Goal: Task Accomplishment & Management: Manage account settings

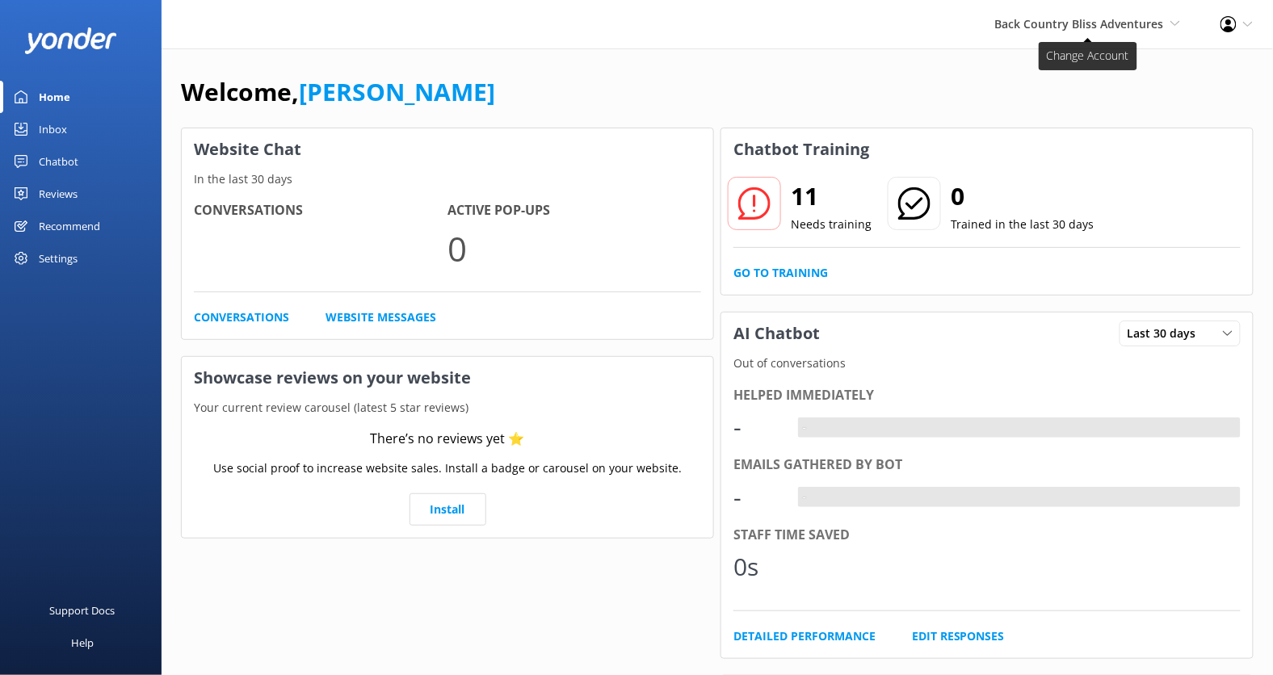
click at [1089, 31] on span "Back Country Bliss Adventures" at bounding box center [1079, 23] width 169 height 15
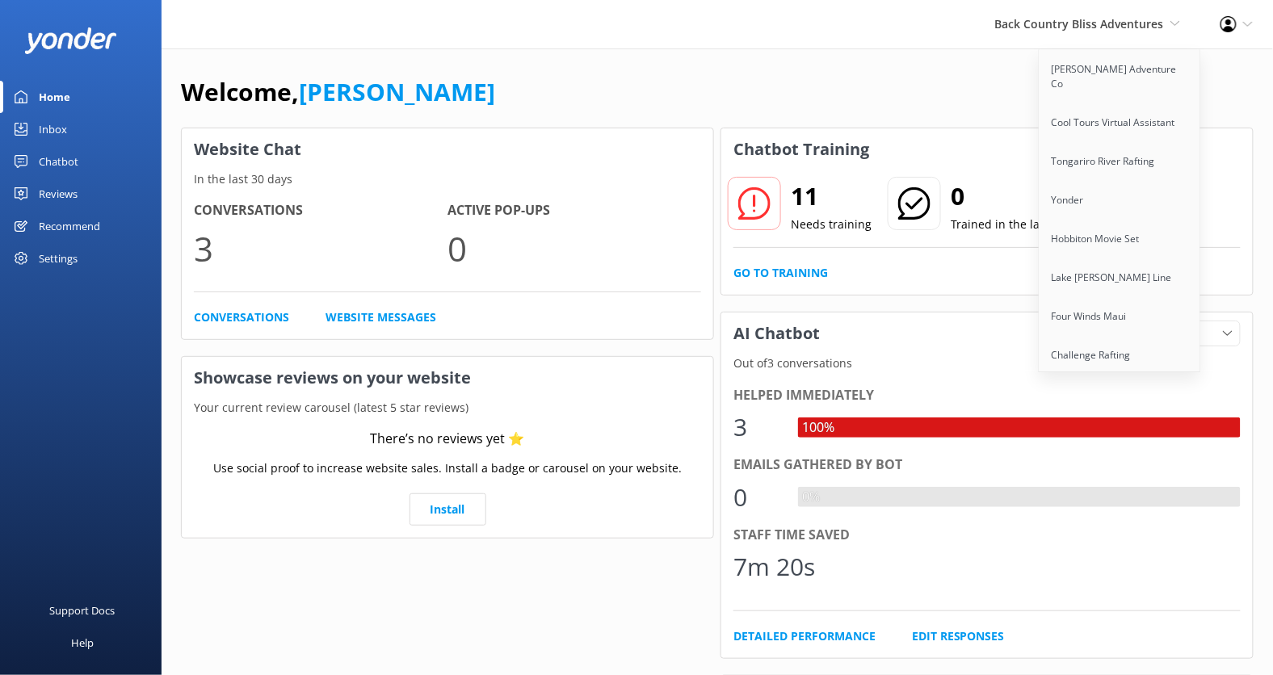
scroll to position [2580, 0]
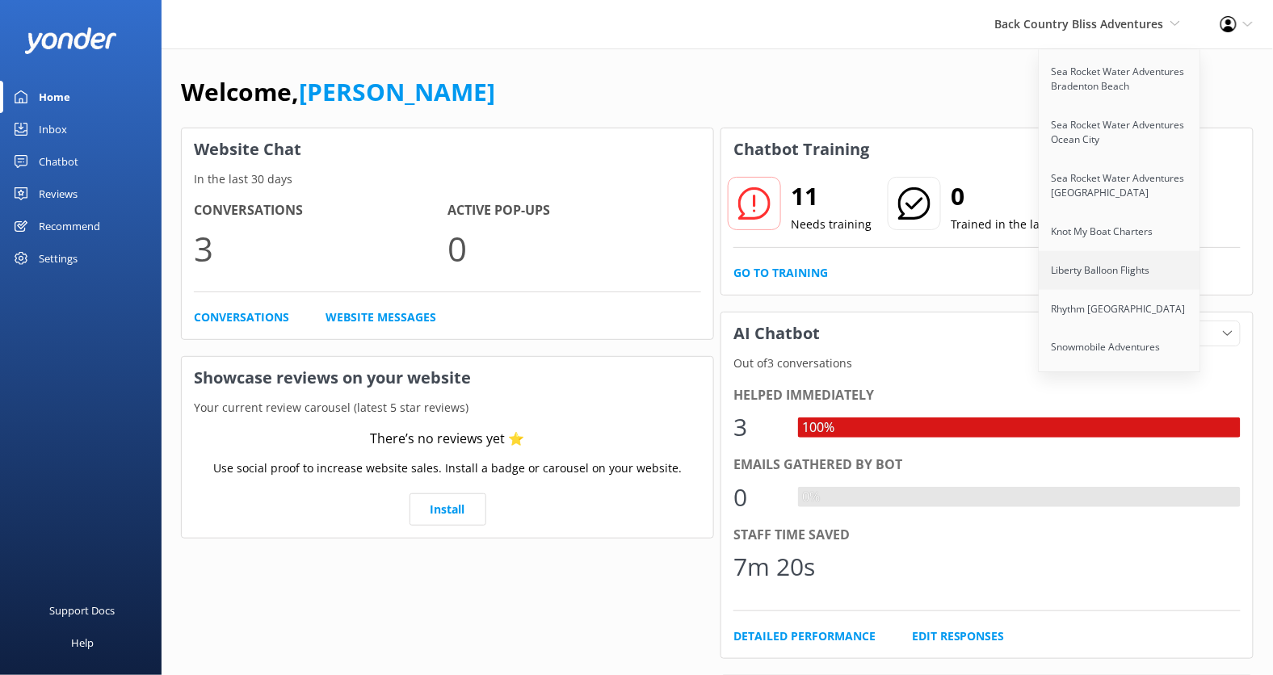
click at [1115, 251] on link "Liberty Balloon Flights" at bounding box center [1120, 270] width 162 height 39
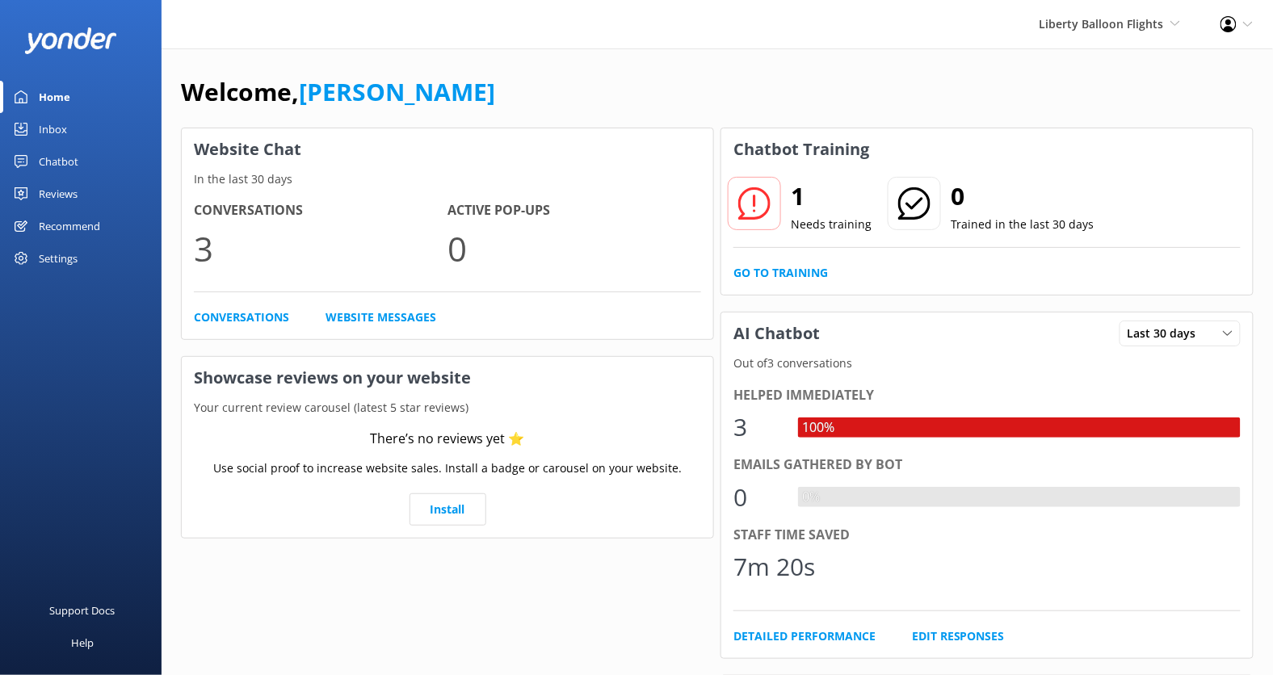
click at [80, 254] on div "Settings" at bounding box center [81, 258] width 162 height 32
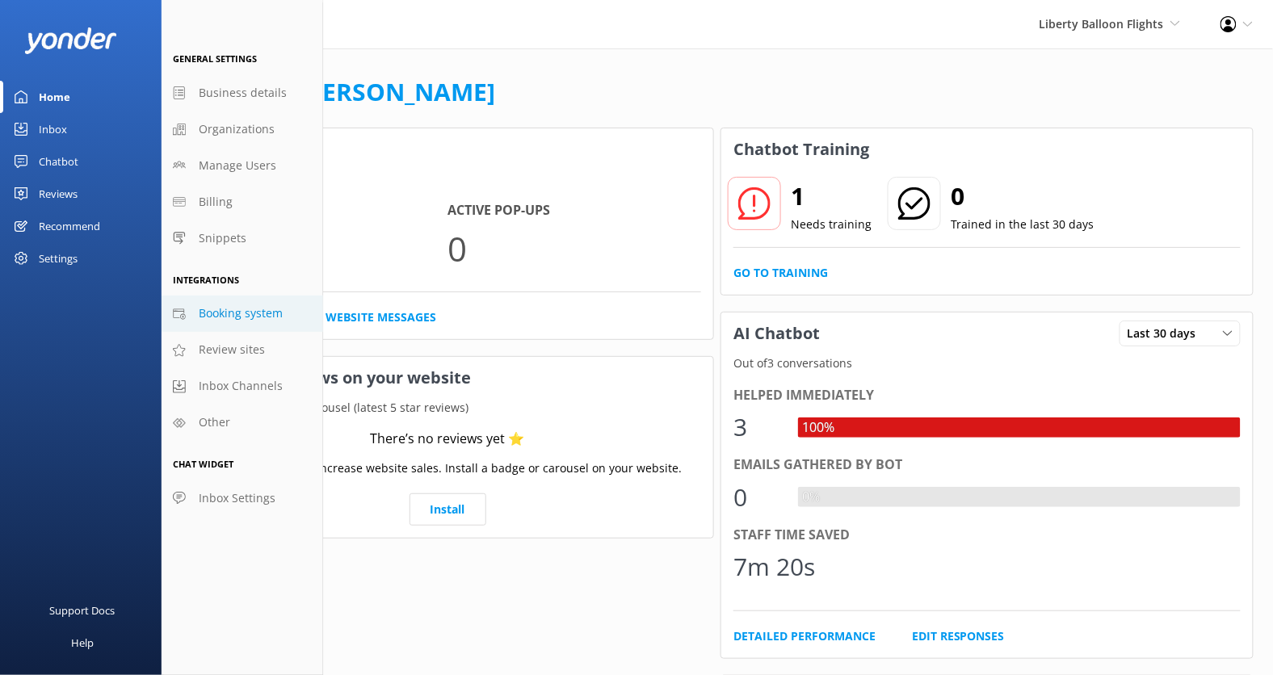
click at [254, 314] on span "Booking system" at bounding box center [241, 313] width 84 height 18
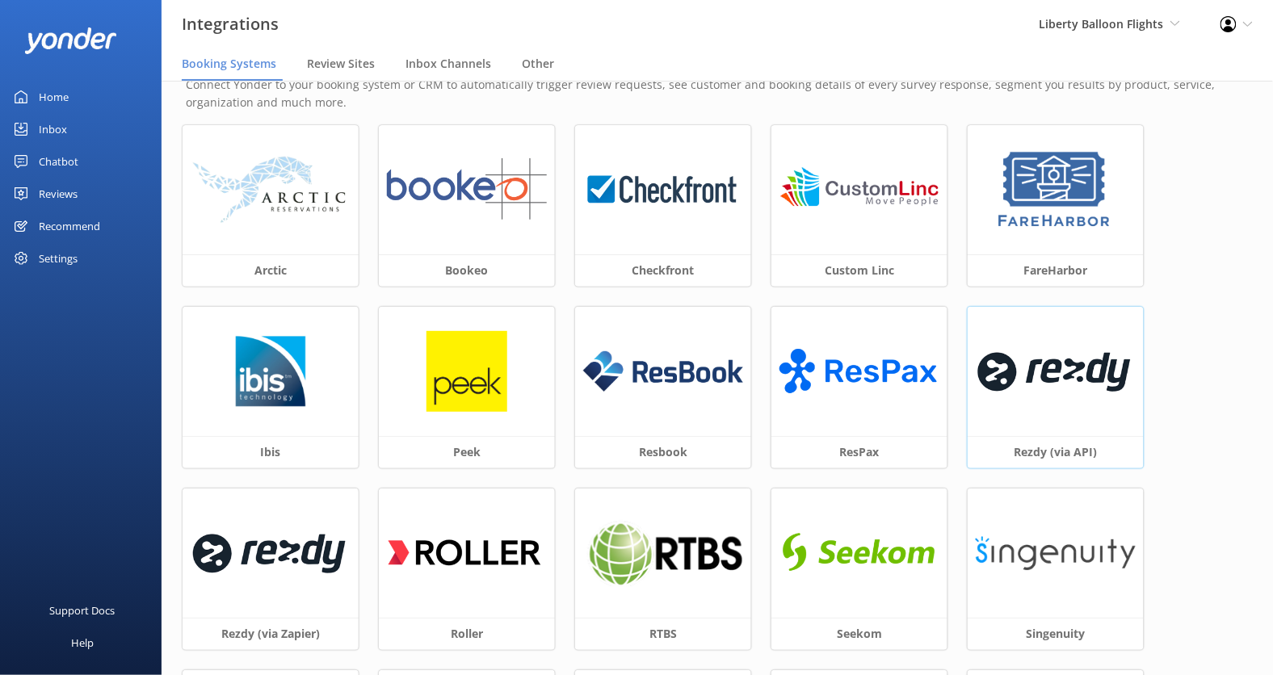
scroll to position [41, 0]
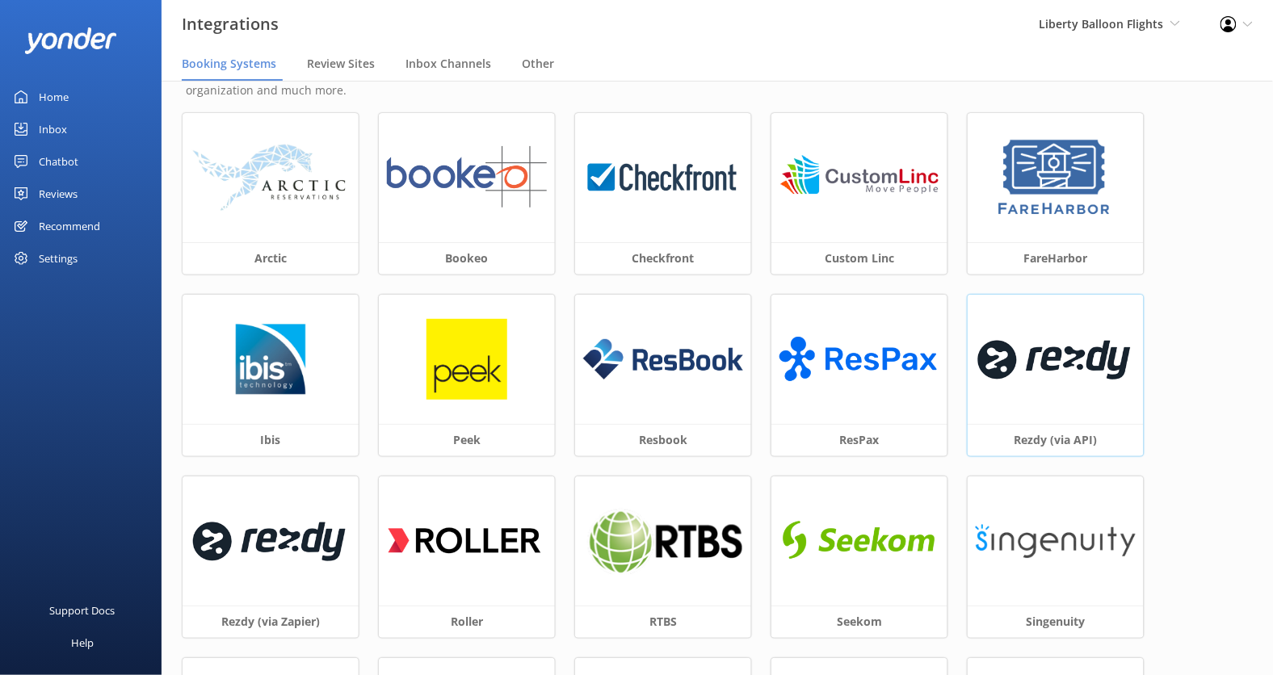
click at [1046, 383] on img at bounding box center [1056, 359] width 160 height 69
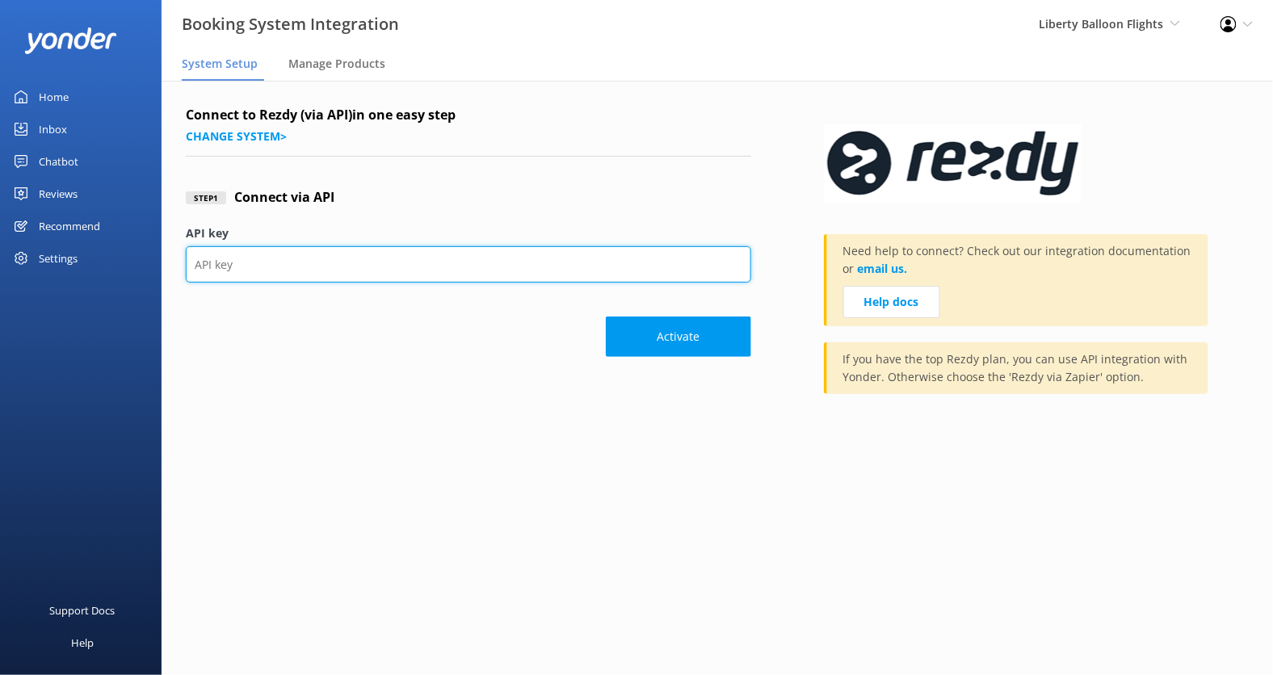
click at [485, 264] on input "API key" at bounding box center [468, 264] width 565 height 36
paste input "28b575072aef459c8b75db0a88533da6"
type input "28b575072aef459c8b75db0a88533da6"
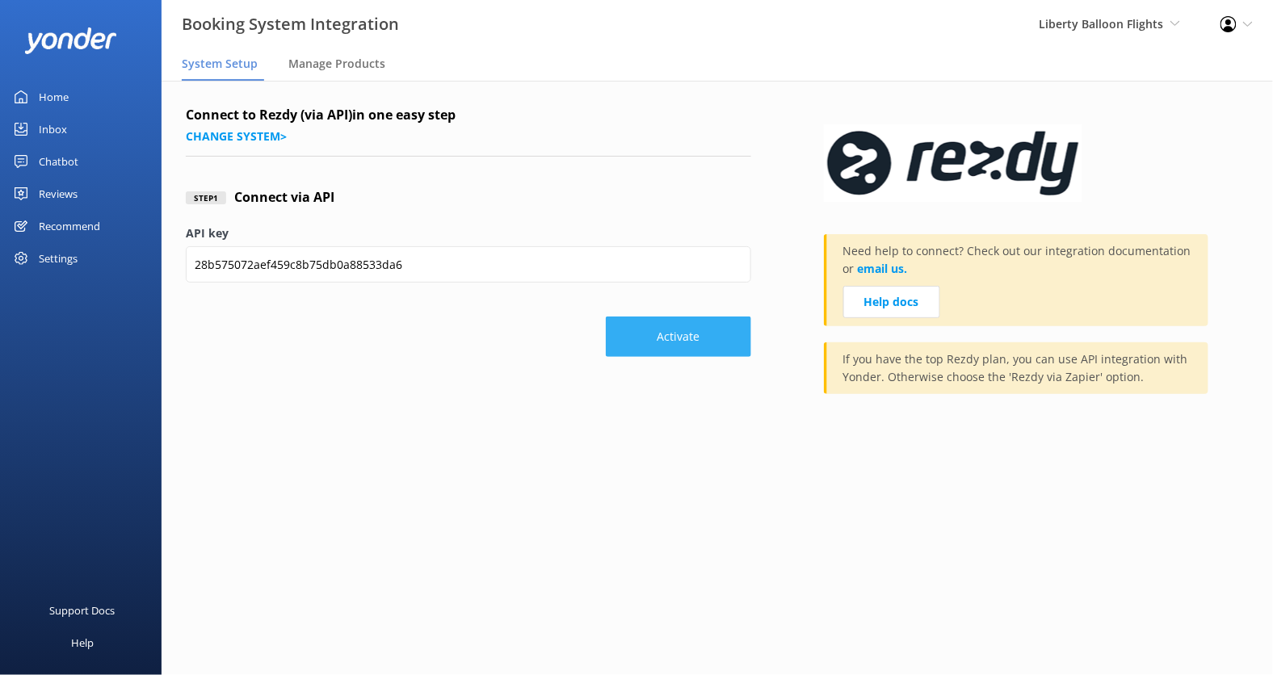
click at [678, 328] on button "Activate" at bounding box center [678, 337] width 145 height 40
click at [701, 335] on button "Activate" at bounding box center [678, 337] width 145 height 40
click at [328, 69] on span "Manage Products" at bounding box center [336, 64] width 97 height 16
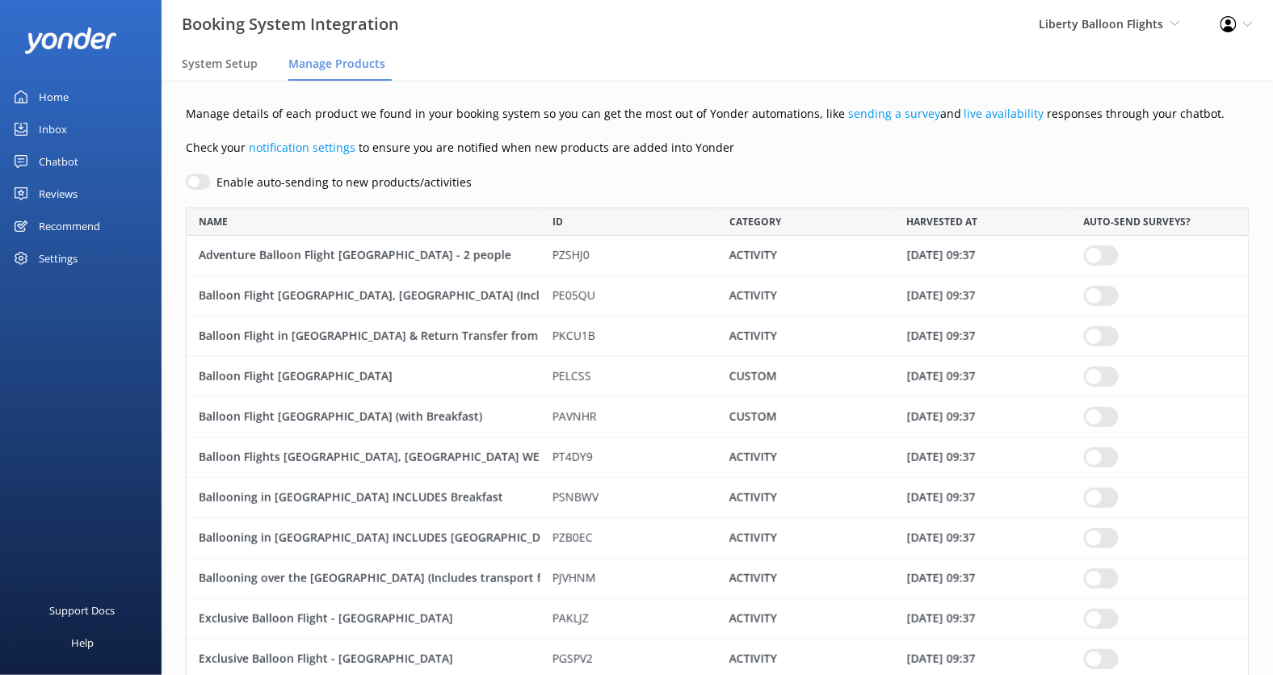
click at [61, 153] on div "Chatbot" at bounding box center [59, 161] width 40 height 32
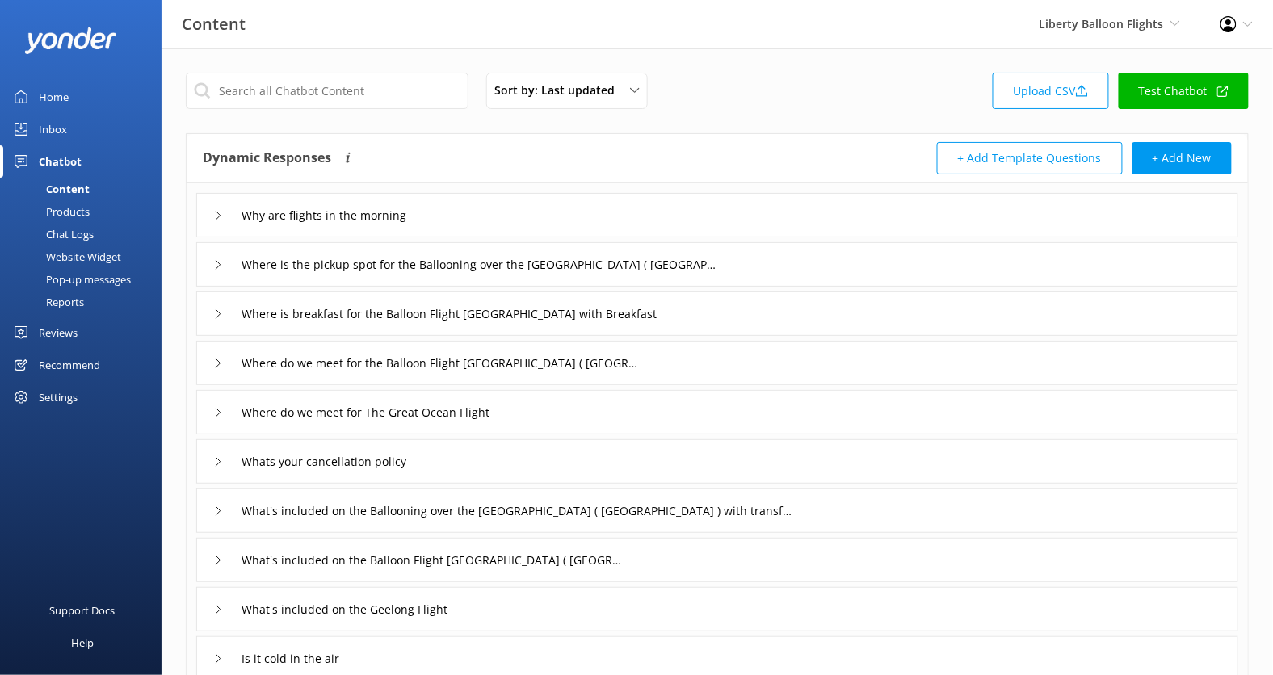
click at [74, 208] on div "Products" at bounding box center [50, 211] width 80 height 23
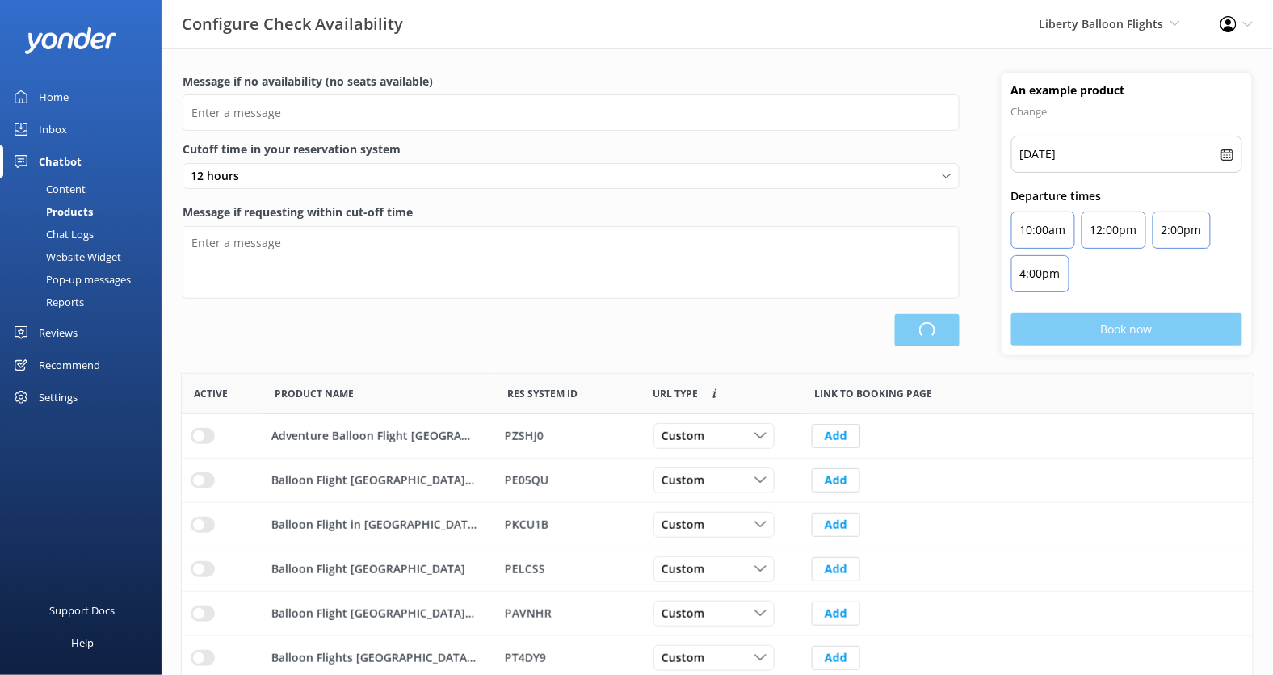
scroll to position [485, 1072]
type input "There are no seats available, please check an alternative day"
type textarea "Our online booking system closes {hours} prior to departure. Please contact us …"
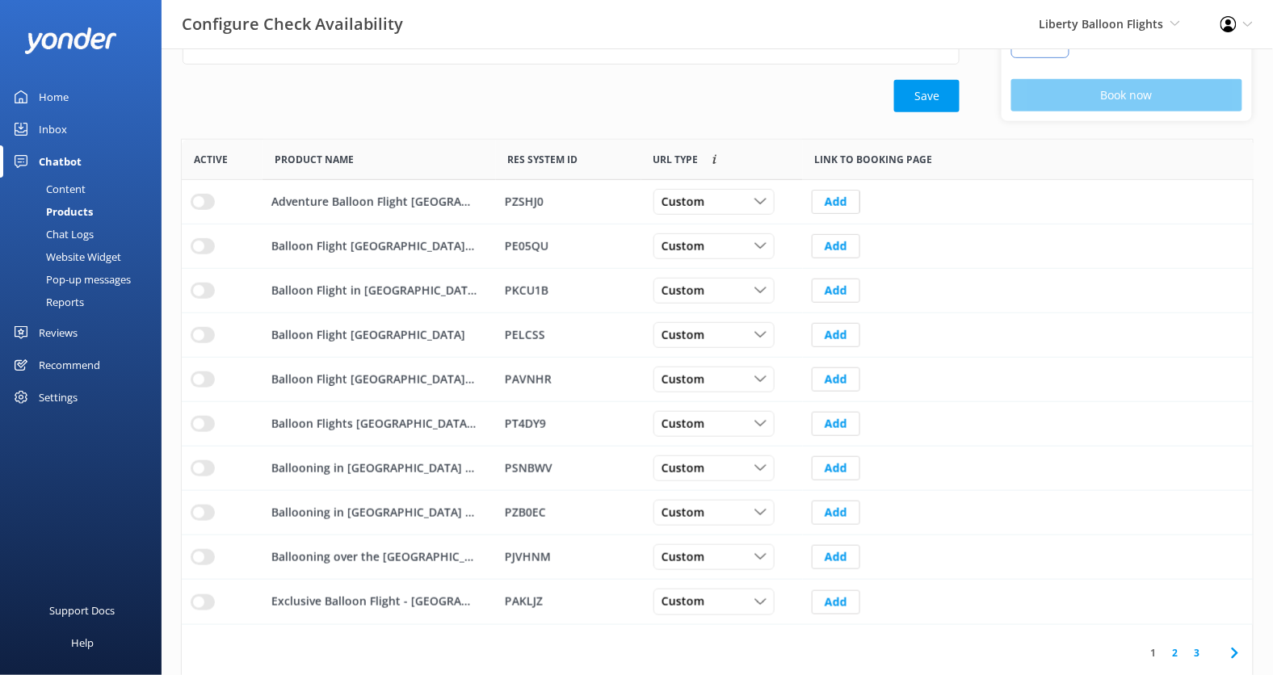
scroll to position [237, 0]
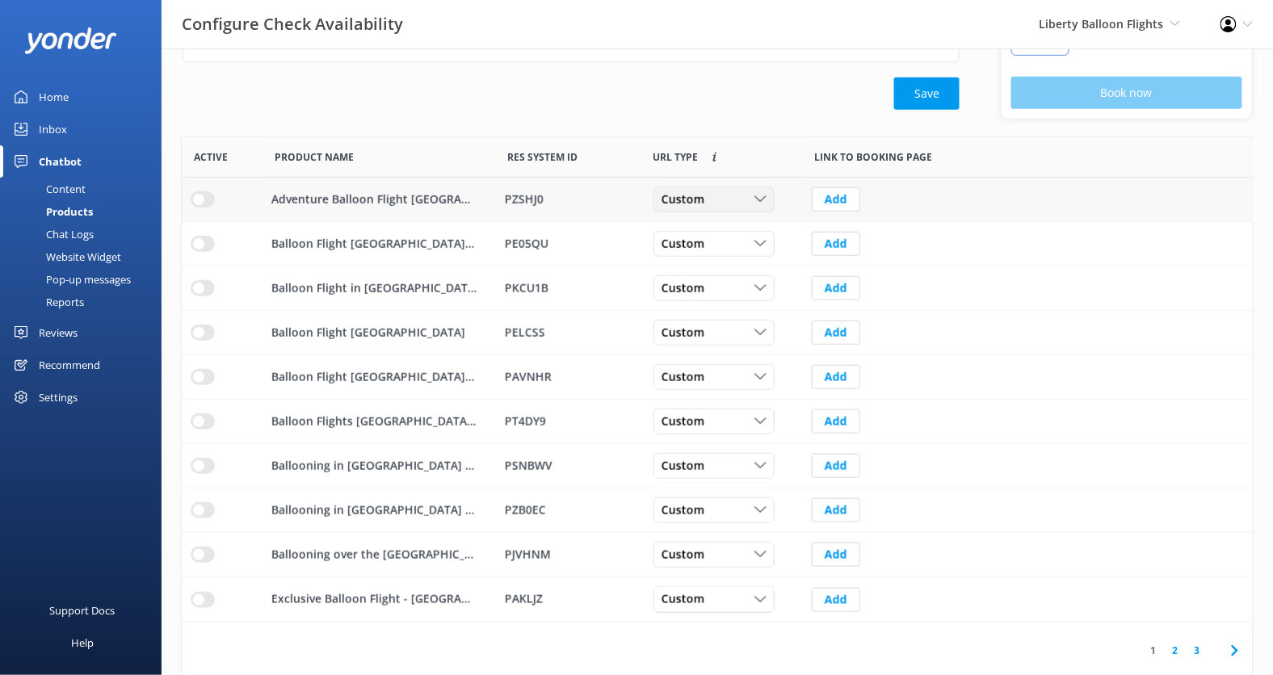
click at [749, 201] on div "Custom" at bounding box center [713, 200] width 113 height 18
click at [741, 250] on link "Dynamic" at bounding box center [726, 266] width 144 height 32
click at [728, 241] on div "Custom" at bounding box center [713, 244] width 113 height 18
click at [734, 304] on link "Dynamic" at bounding box center [726, 310] width 144 height 32
click at [733, 289] on div "Custom" at bounding box center [713, 288] width 113 height 18
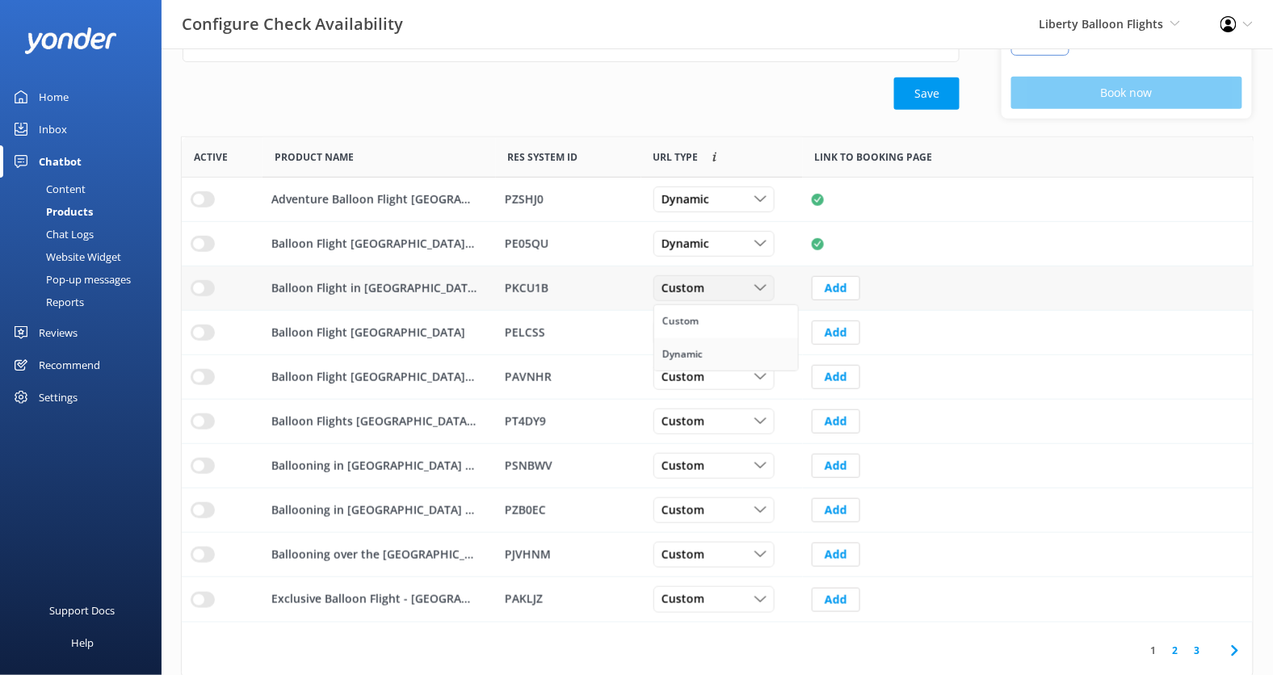
click at [732, 355] on link "Dynamic" at bounding box center [726, 354] width 144 height 32
click at [704, 275] on div "Dynamic Custom Dynamic" at bounding box center [713, 288] width 121 height 26
click at [613, 338] on div "PELCSS" at bounding box center [569, 333] width 128 height 18
click at [711, 339] on div "Custom Custom Dynamic" at bounding box center [713, 333] width 121 height 26
click at [709, 392] on link "Dynamic" at bounding box center [726, 399] width 144 height 32
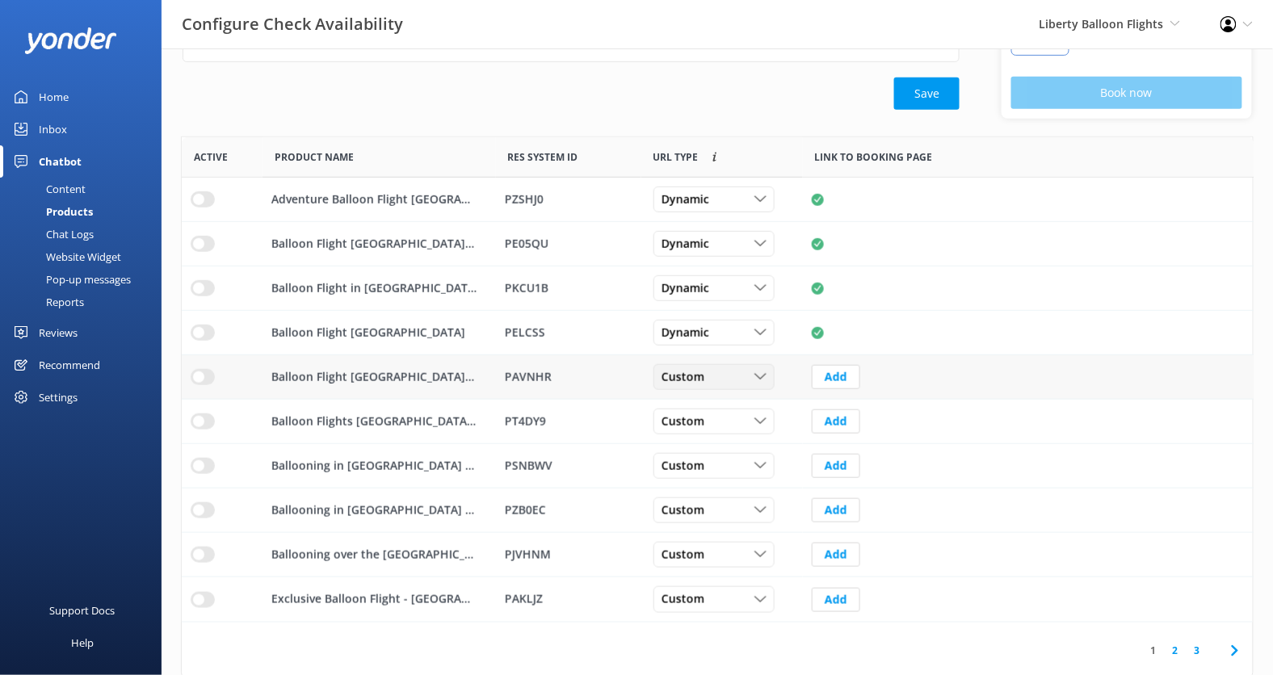
click at [715, 368] on div "Custom" at bounding box center [713, 377] width 113 height 18
click at [711, 427] on link "Dynamic" at bounding box center [726, 443] width 144 height 32
click at [711, 421] on span "Custom" at bounding box center [687, 422] width 52 height 18
click at [709, 482] on link "Dynamic" at bounding box center [726, 488] width 144 height 32
click at [709, 467] on span "Custom" at bounding box center [687, 466] width 52 height 18
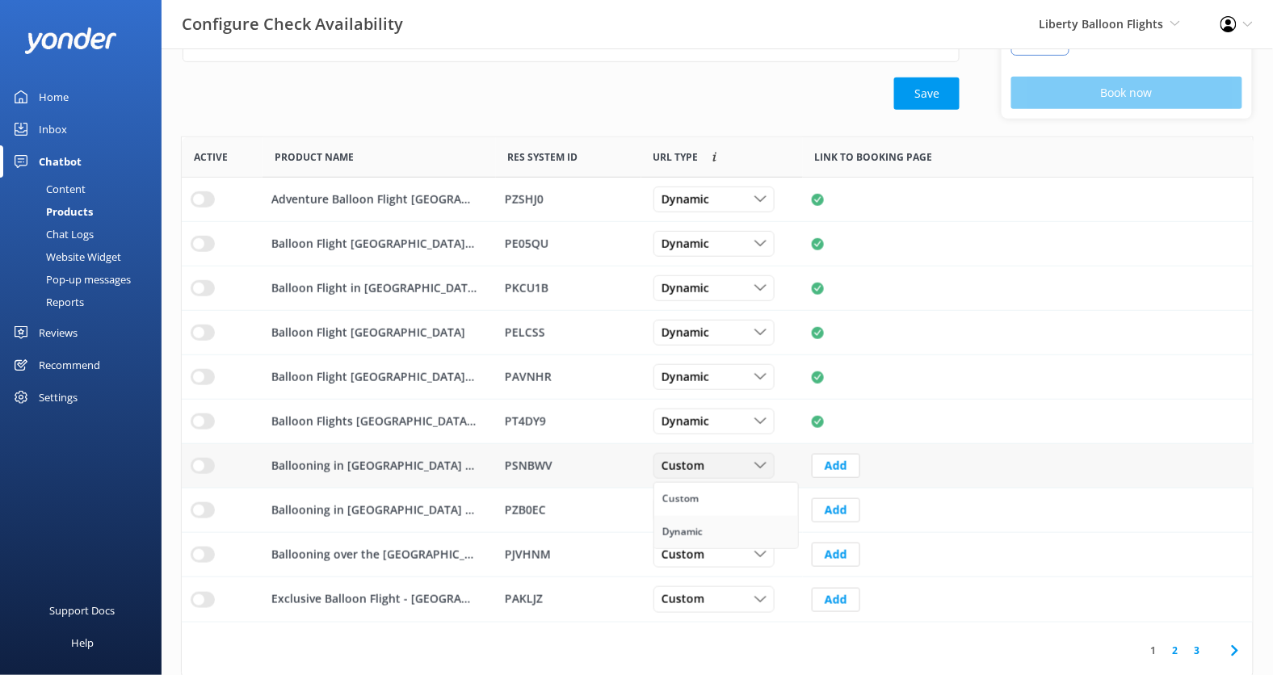
click at [708, 529] on link "Dynamic" at bounding box center [726, 532] width 144 height 32
click at [713, 506] on div "Custom" at bounding box center [713, 510] width 113 height 18
click at [711, 566] on link "Dynamic" at bounding box center [726, 576] width 144 height 32
click at [720, 546] on div "Custom" at bounding box center [713, 555] width 113 height 18
click at [719, 618] on link "Dynamic" at bounding box center [726, 621] width 144 height 32
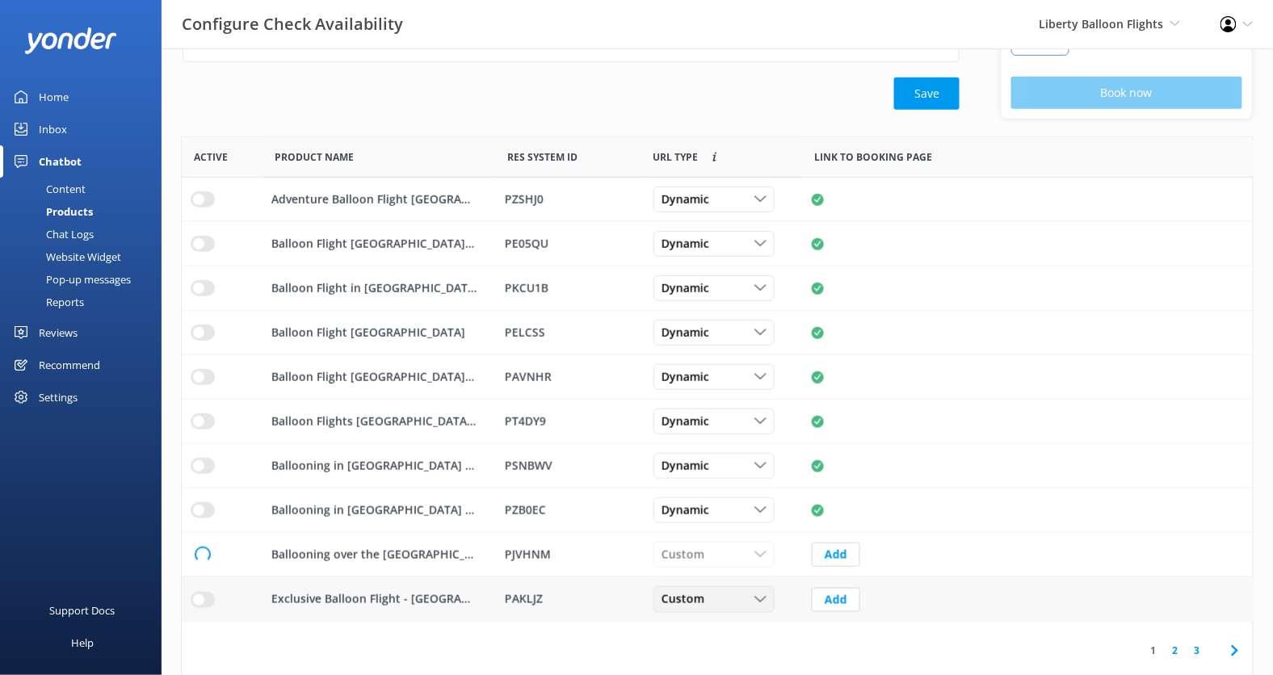
click at [719, 606] on div "Custom Custom Dynamic" at bounding box center [713, 600] width 121 height 26
click at [722, 657] on link "Dynamic" at bounding box center [726, 665] width 144 height 32
click at [1173, 646] on link "2" at bounding box center [1175, 650] width 22 height 15
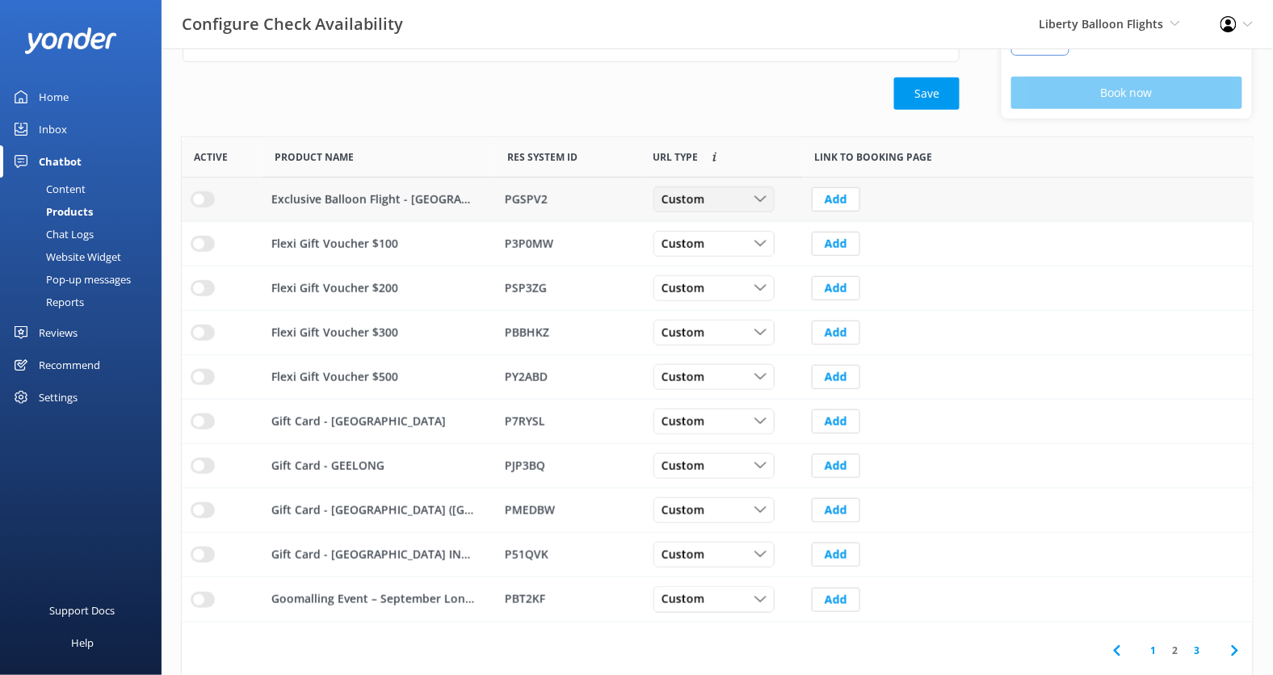
click at [704, 205] on div "Custom Custom Dynamic" at bounding box center [713, 200] width 121 height 26
click at [706, 253] on link "Dynamic" at bounding box center [726, 266] width 144 height 32
click at [706, 253] on div "Custom Custom Dynamic" at bounding box center [713, 244] width 121 height 26
click at [1199, 649] on link "3" at bounding box center [1197, 650] width 22 height 15
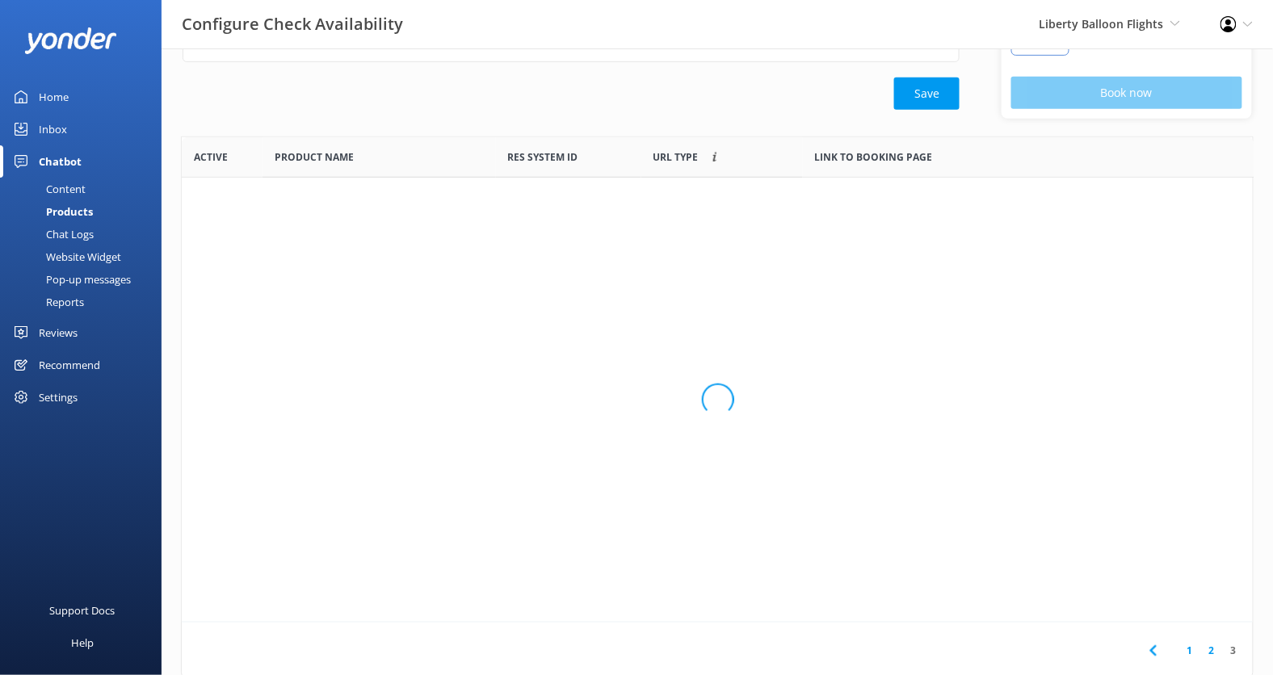
scroll to position [148, 0]
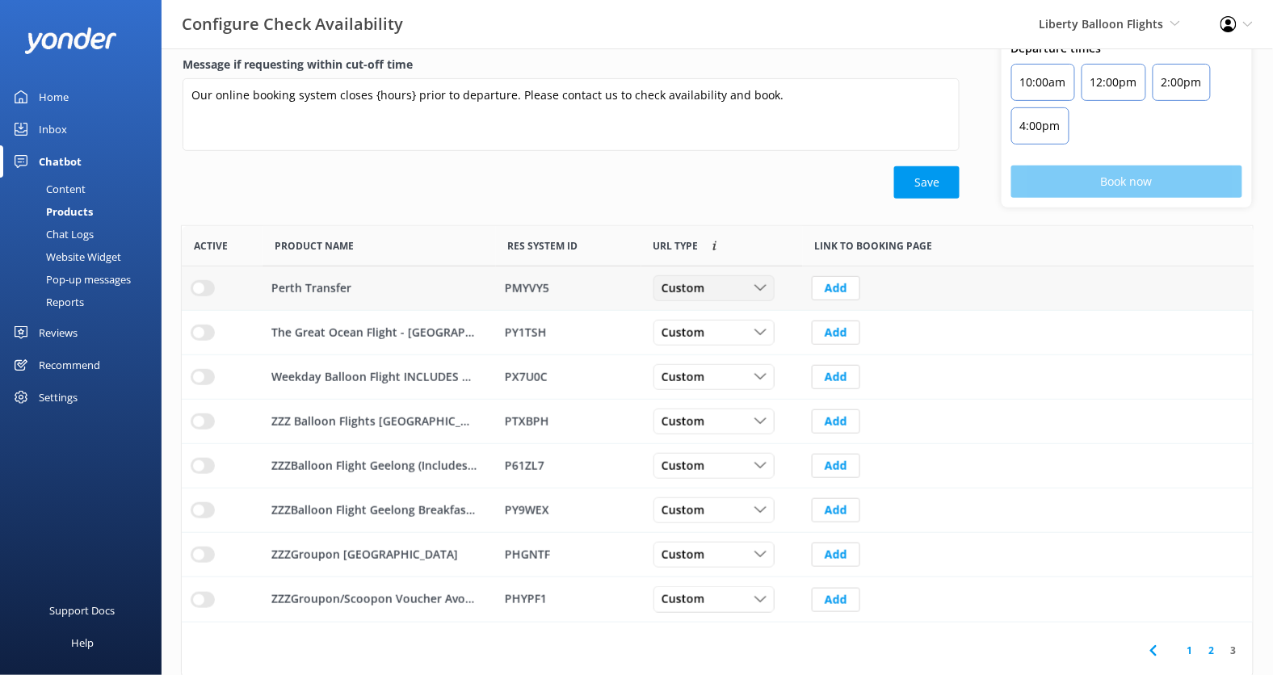
click at [729, 280] on div "Custom" at bounding box center [713, 288] width 113 height 18
click at [749, 193] on div "Save" at bounding box center [571, 182] width 777 height 32
click at [732, 333] on div "Custom" at bounding box center [713, 333] width 113 height 18
click at [722, 394] on link "Dynamic" at bounding box center [726, 399] width 144 height 32
click at [194, 325] on input "row" at bounding box center [203, 333] width 24 height 16
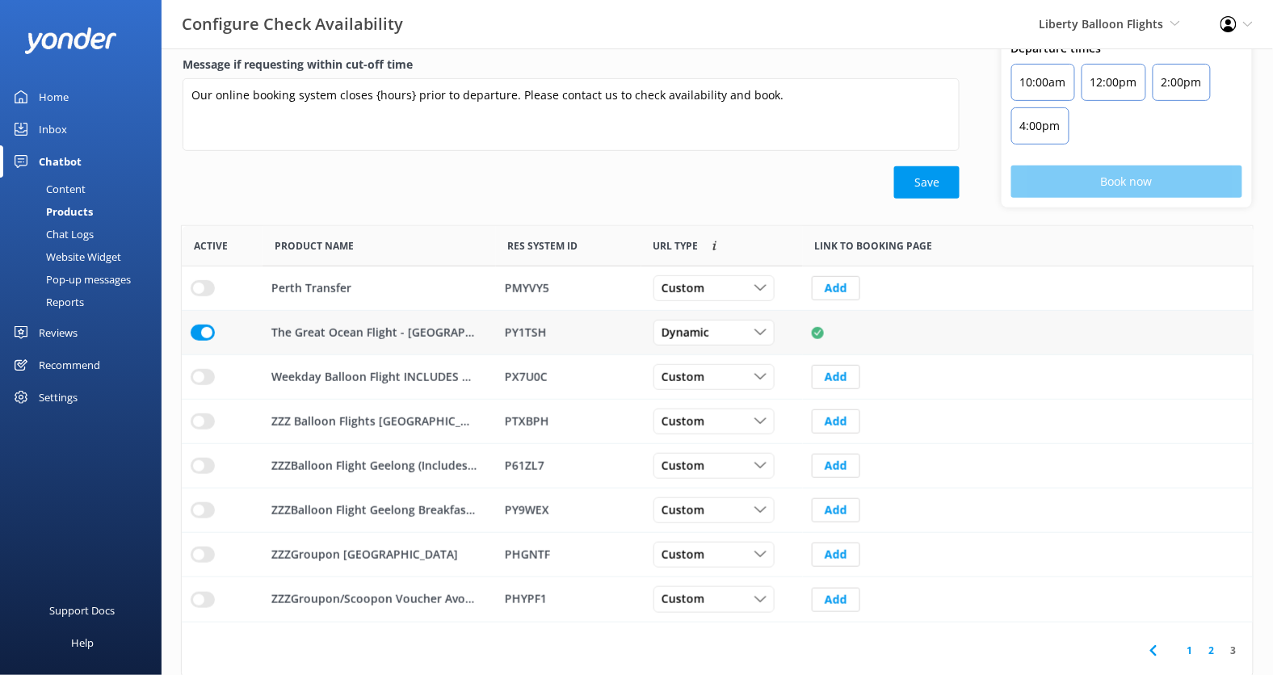
click at [1216, 650] on link "2" at bounding box center [1212, 650] width 22 height 15
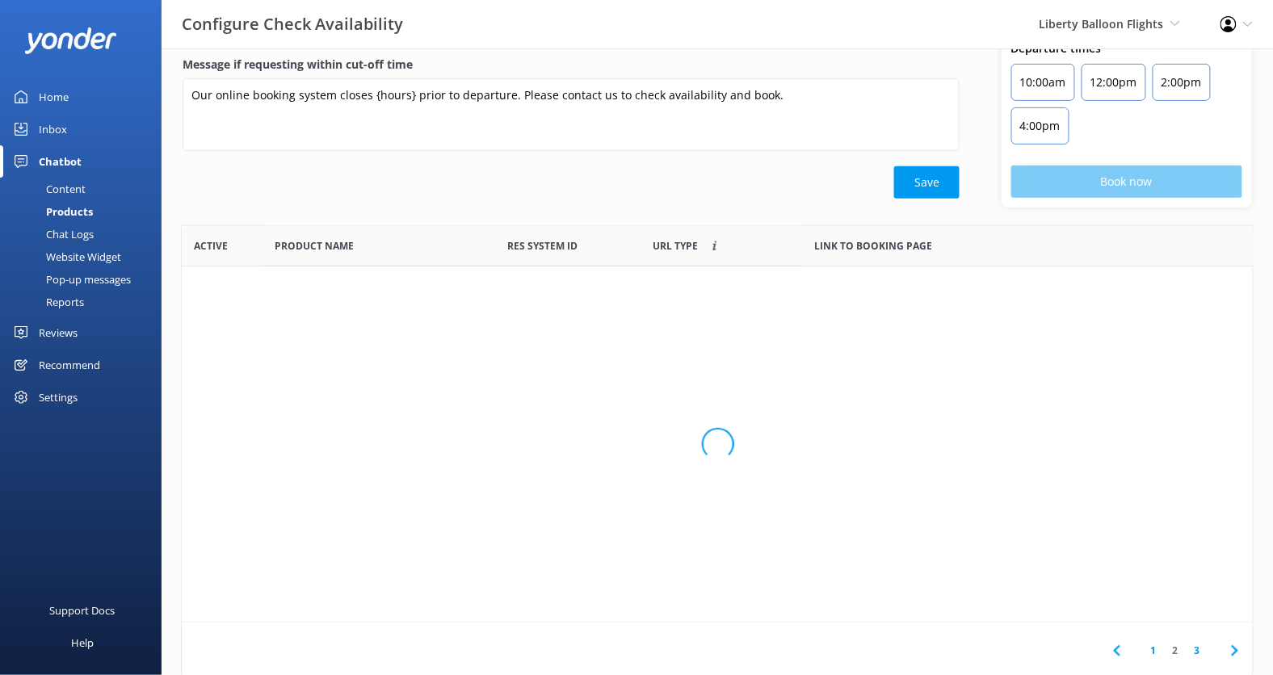
scroll to position [485, 1072]
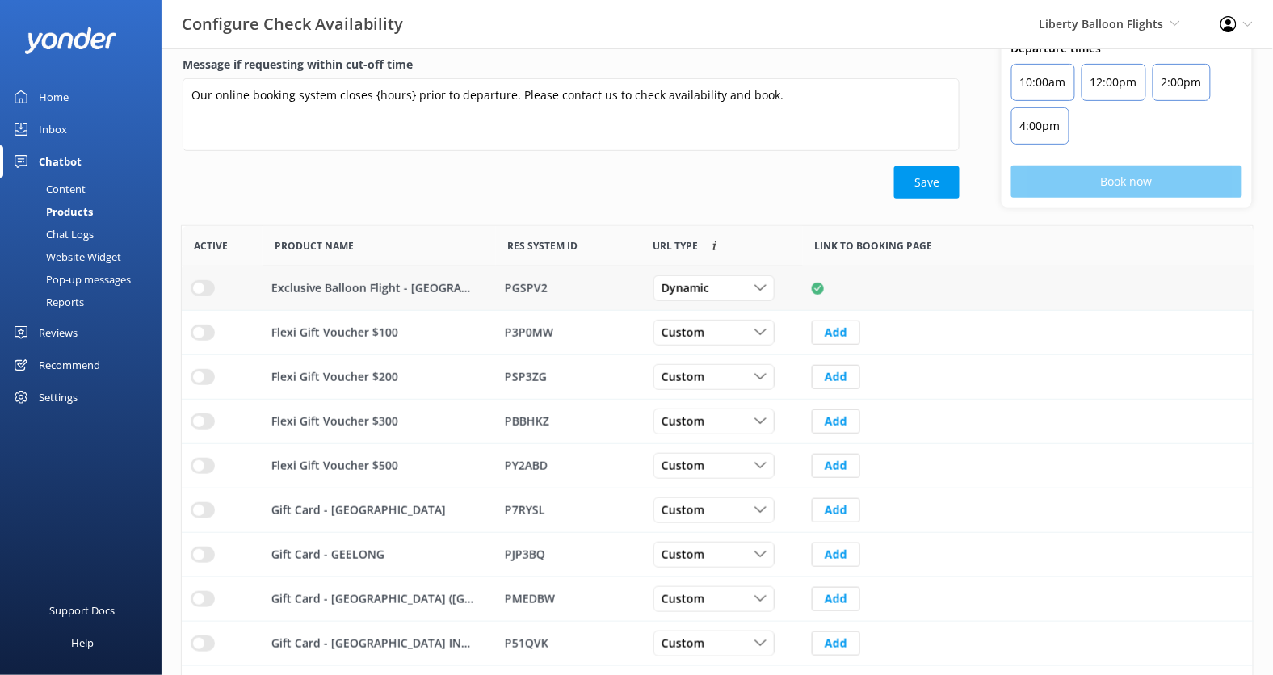
click at [194, 283] on input "row" at bounding box center [203, 288] width 24 height 16
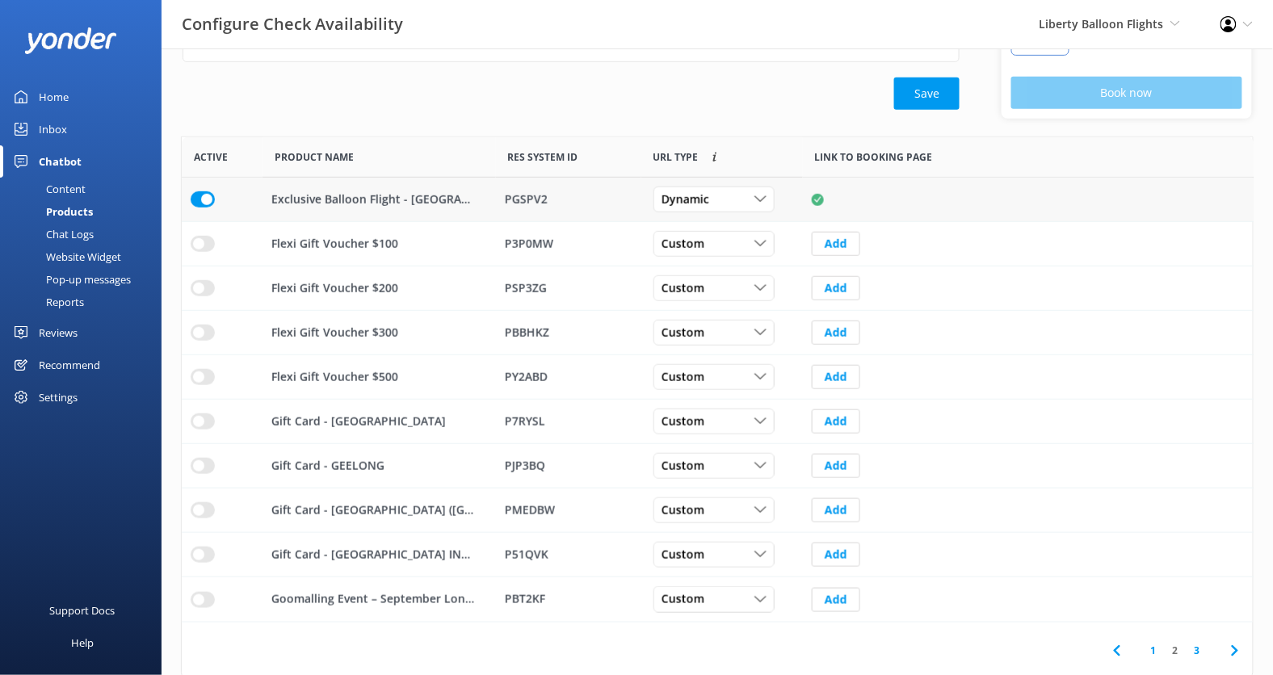
click at [1157, 645] on link "1" at bounding box center [1154, 650] width 22 height 15
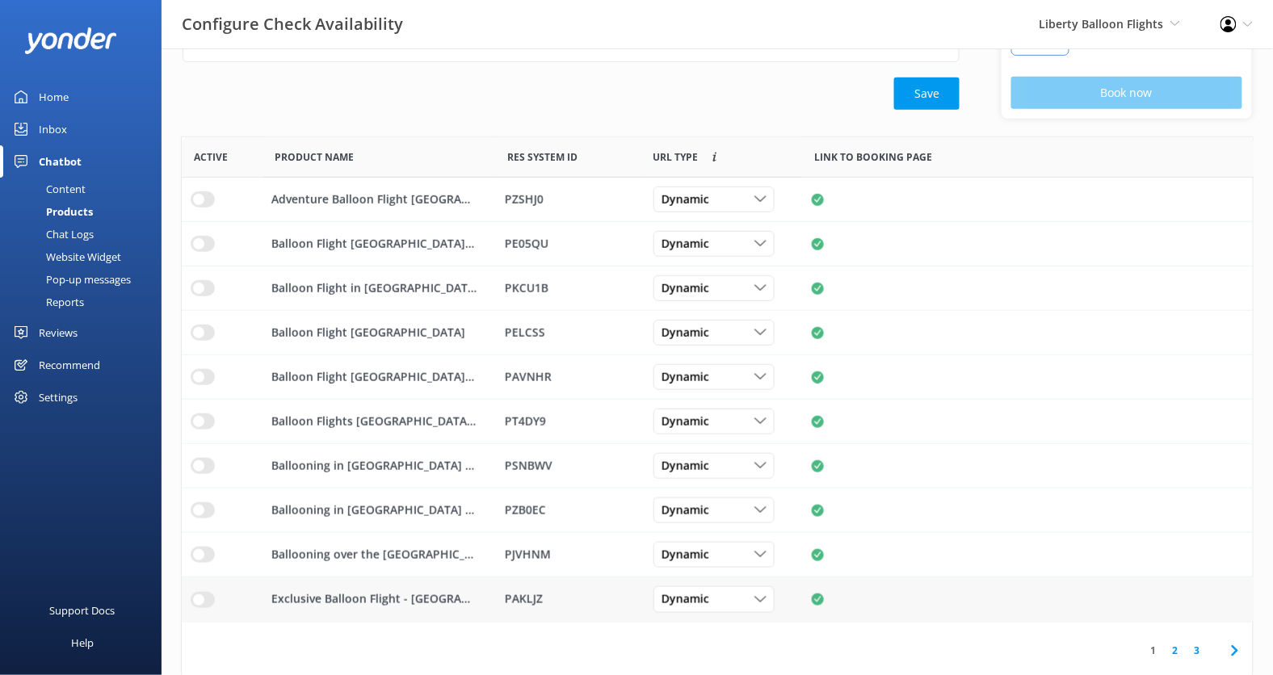
click at [196, 598] on input "row" at bounding box center [203, 600] width 24 height 16
click at [198, 556] on input "row" at bounding box center [203, 555] width 24 height 16
click at [196, 503] on input "row" at bounding box center [203, 510] width 24 height 16
click at [204, 458] on input "row" at bounding box center [203, 466] width 24 height 16
click at [201, 425] on input "row" at bounding box center [203, 421] width 24 height 16
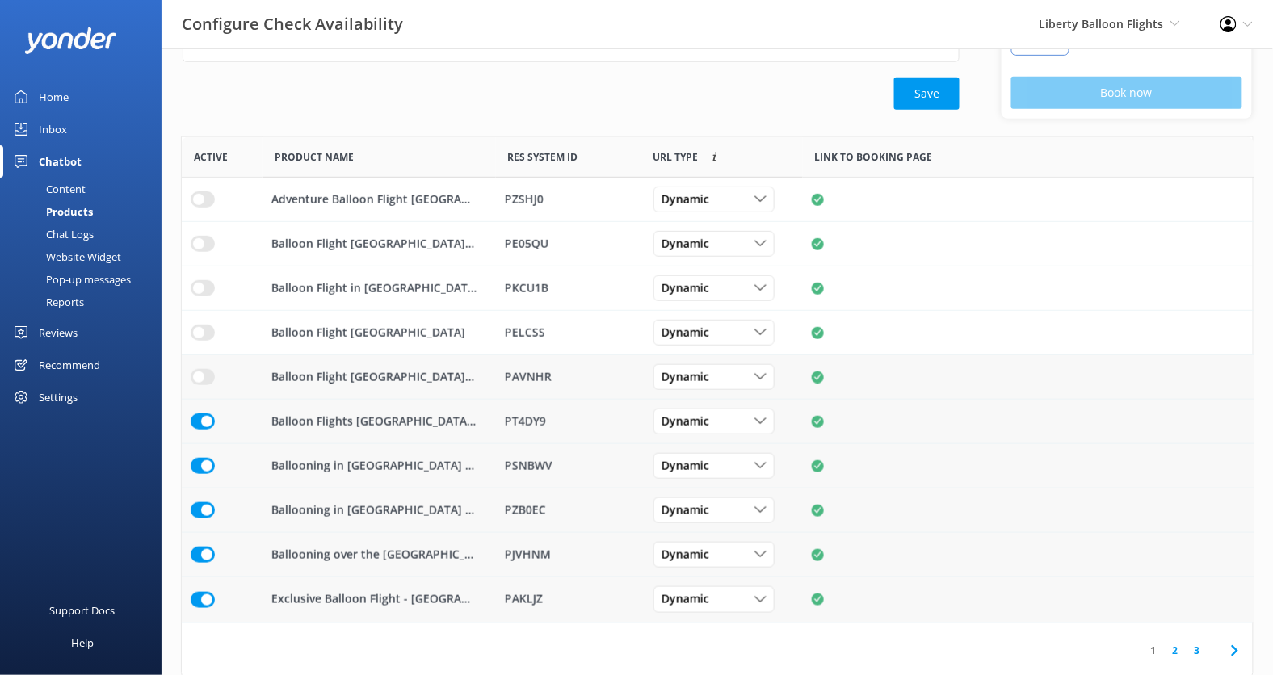
click at [199, 376] on input "row" at bounding box center [203, 377] width 24 height 16
click at [199, 325] on input "row" at bounding box center [203, 333] width 24 height 16
click at [201, 285] on input "row" at bounding box center [203, 288] width 24 height 16
click at [200, 242] on input "row" at bounding box center [203, 244] width 24 height 16
click at [199, 194] on input "row" at bounding box center [203, 199] width 24 height 16
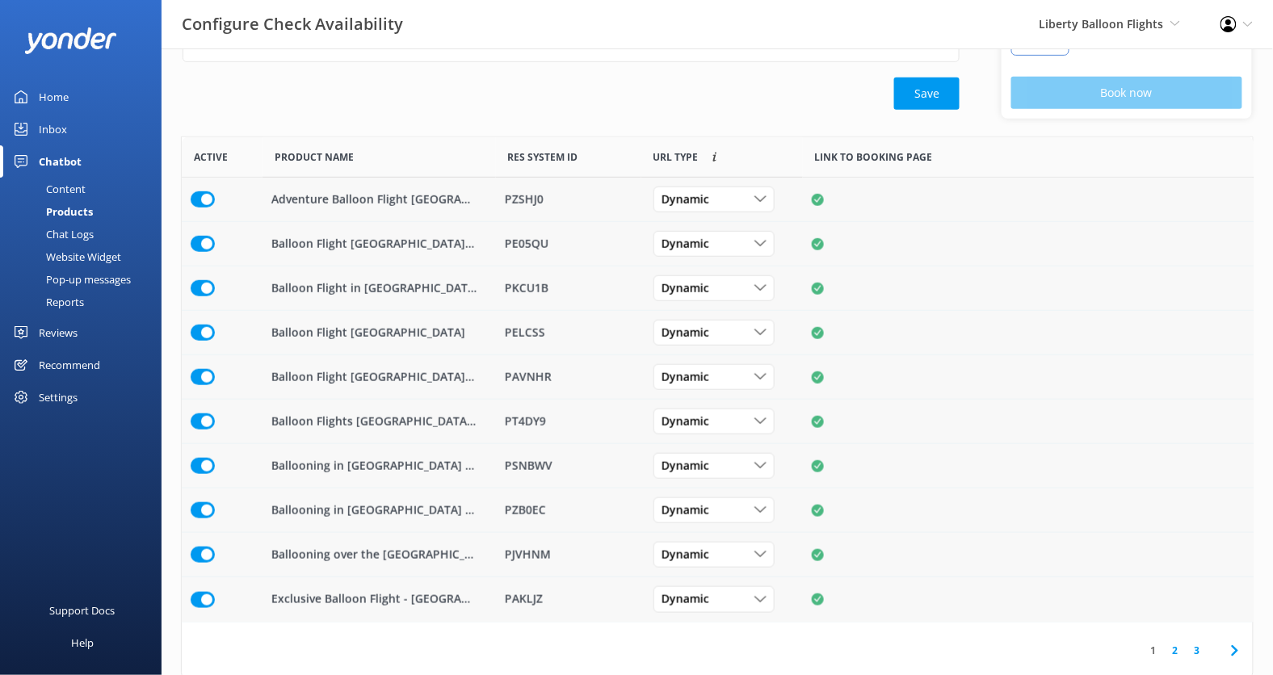
scroll to position [6, 0]
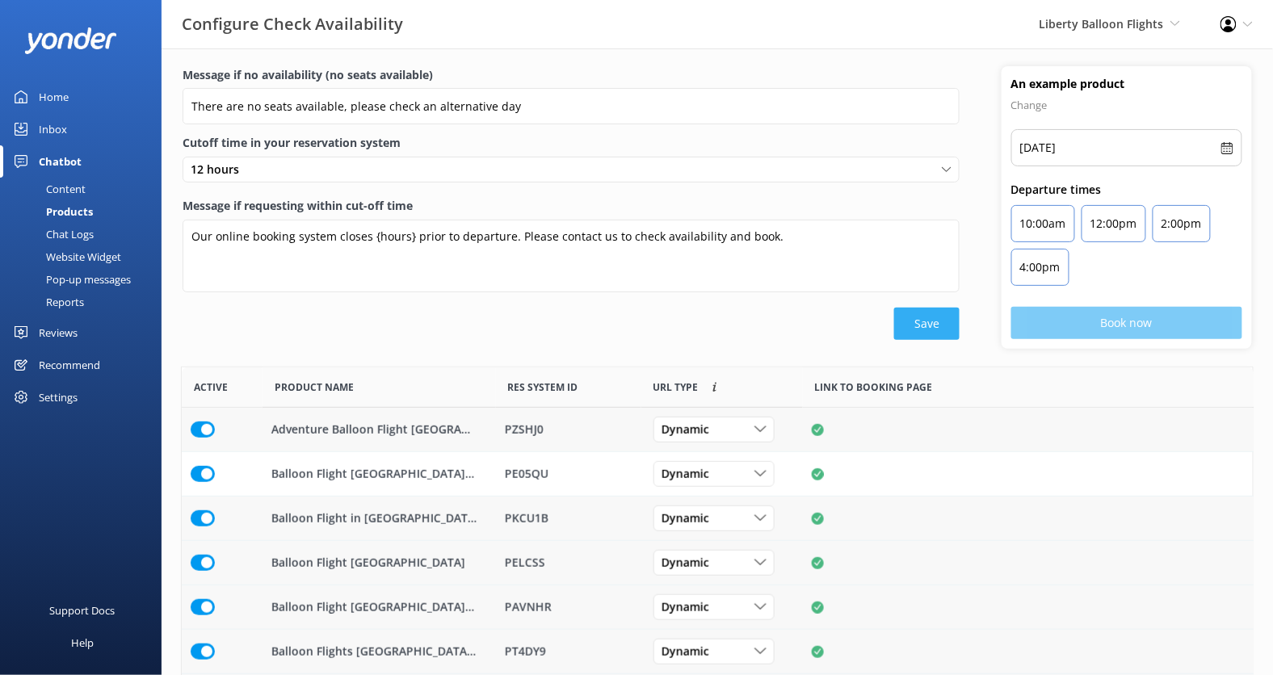
click at [923, 318] on button "Save" at bounding box center [926, 324] width 65 height 32
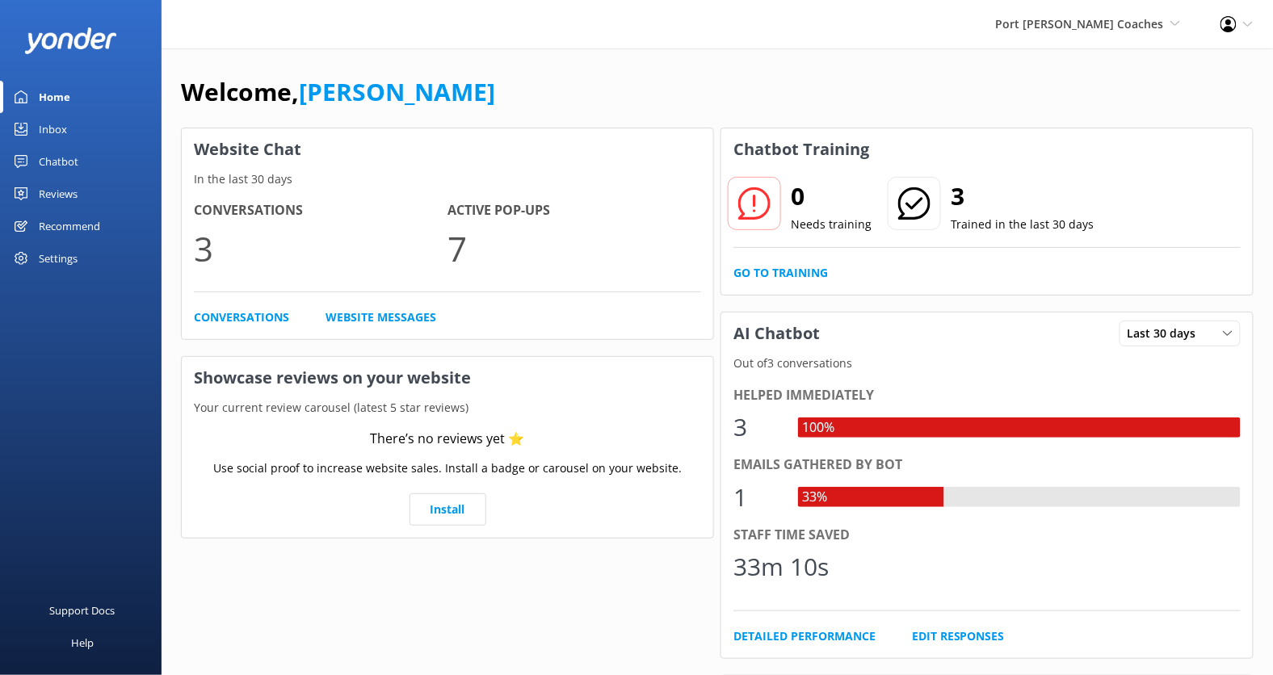
click at [68, 260] on div "Settings" at bounding box center [58, 258] width 39 height 32
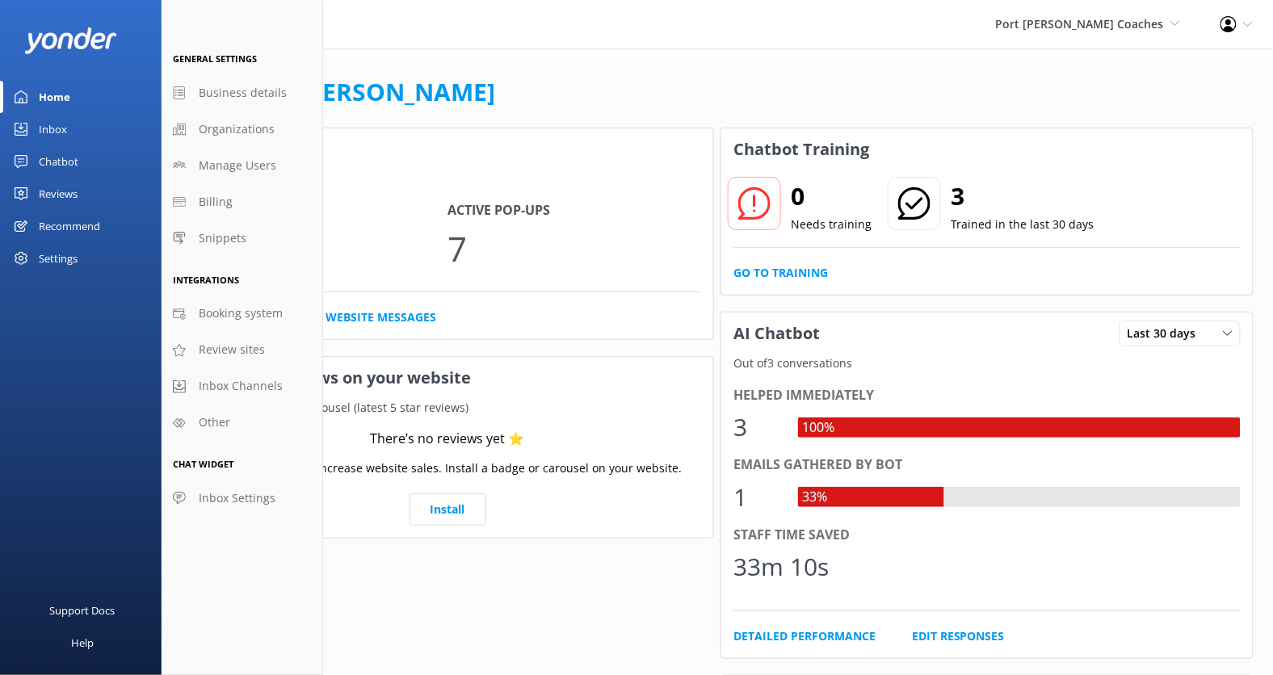
click at [61, 167] on div "Chatbot" at bounding box center [59, 161] width 40 height 32
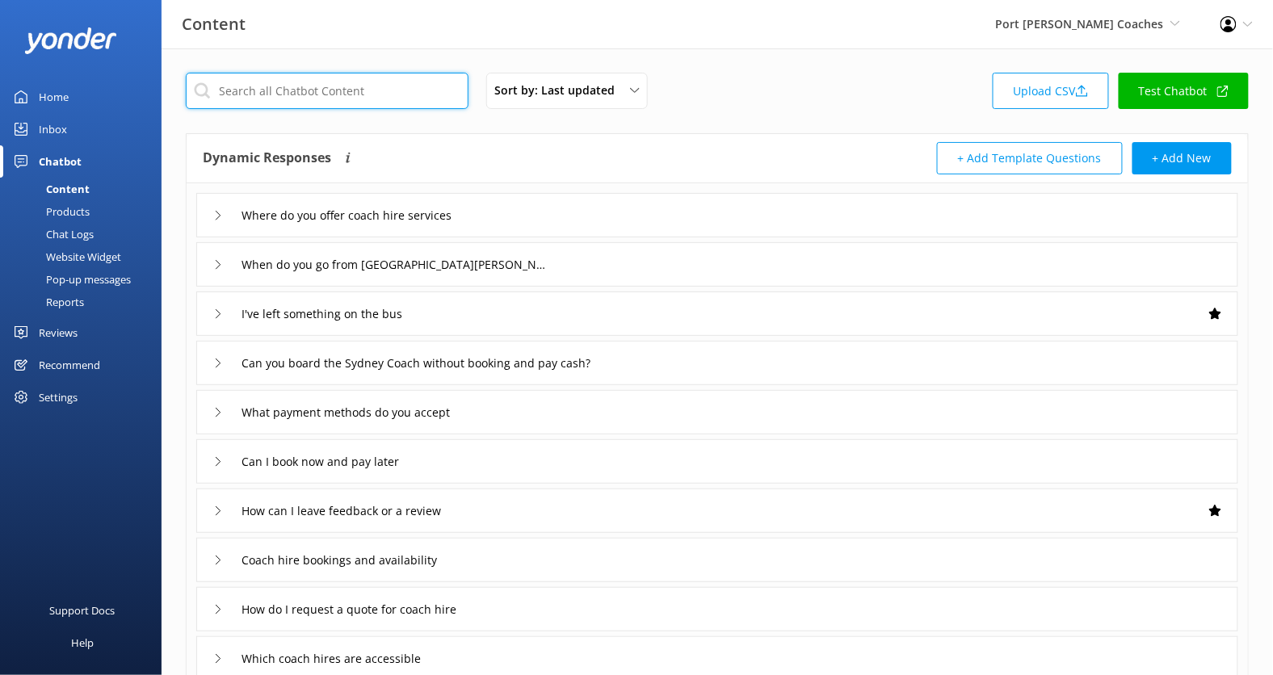
click at [411, 98] on input "text" at bounding box center [327, 91] width 283 height 36
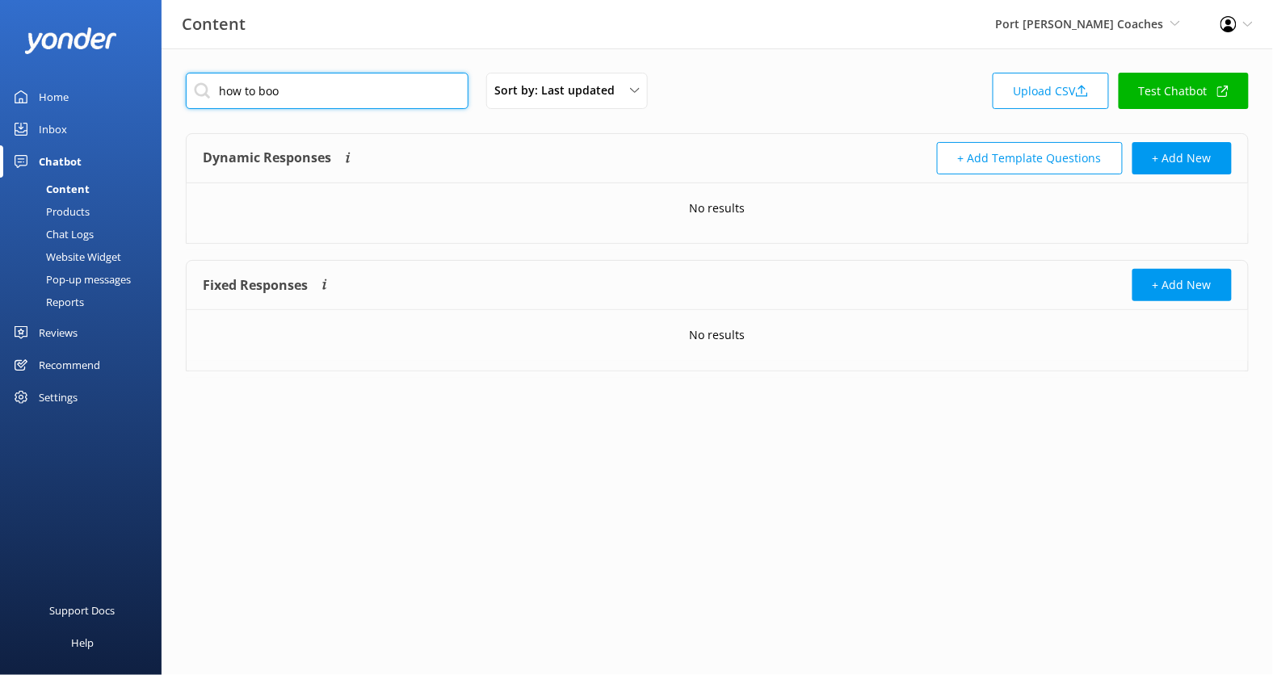
click at [343, 101] on input "how to boo" at bounding box center [327, 91] width 283 height 36
type input "g"
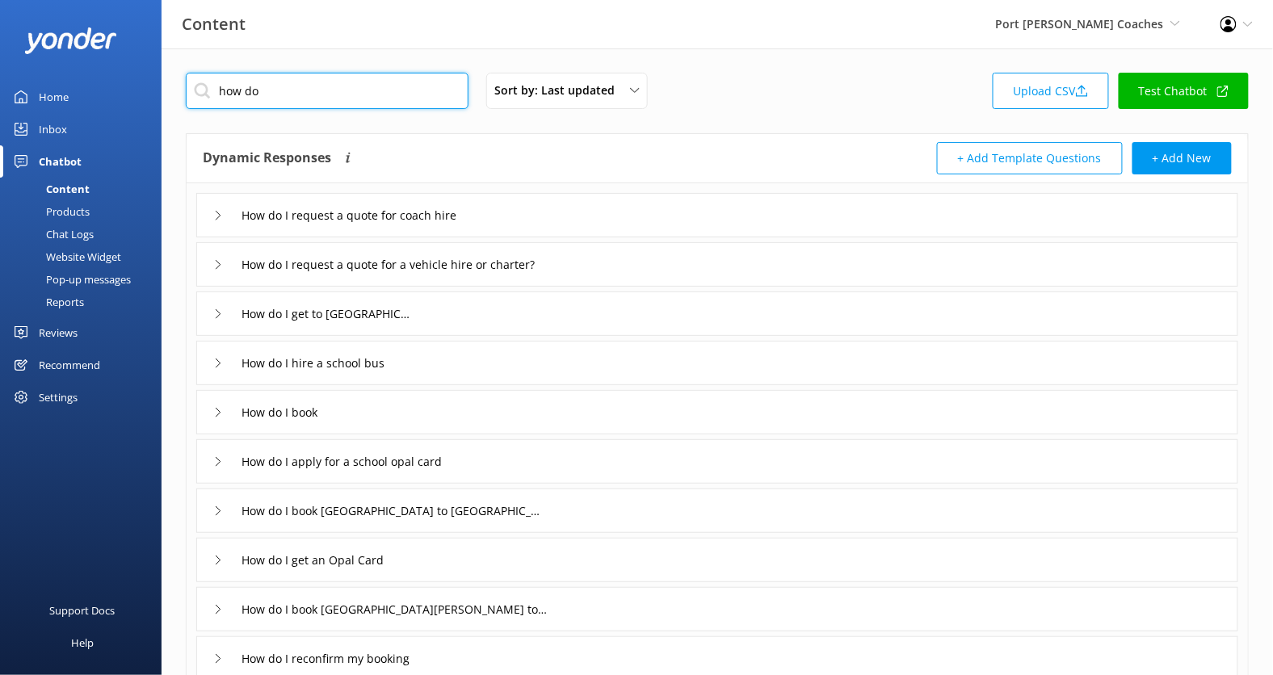
type input "how do"
click at [468, 418] on div "How do I book" at bounding box center [717, 412] width 1042 height 44
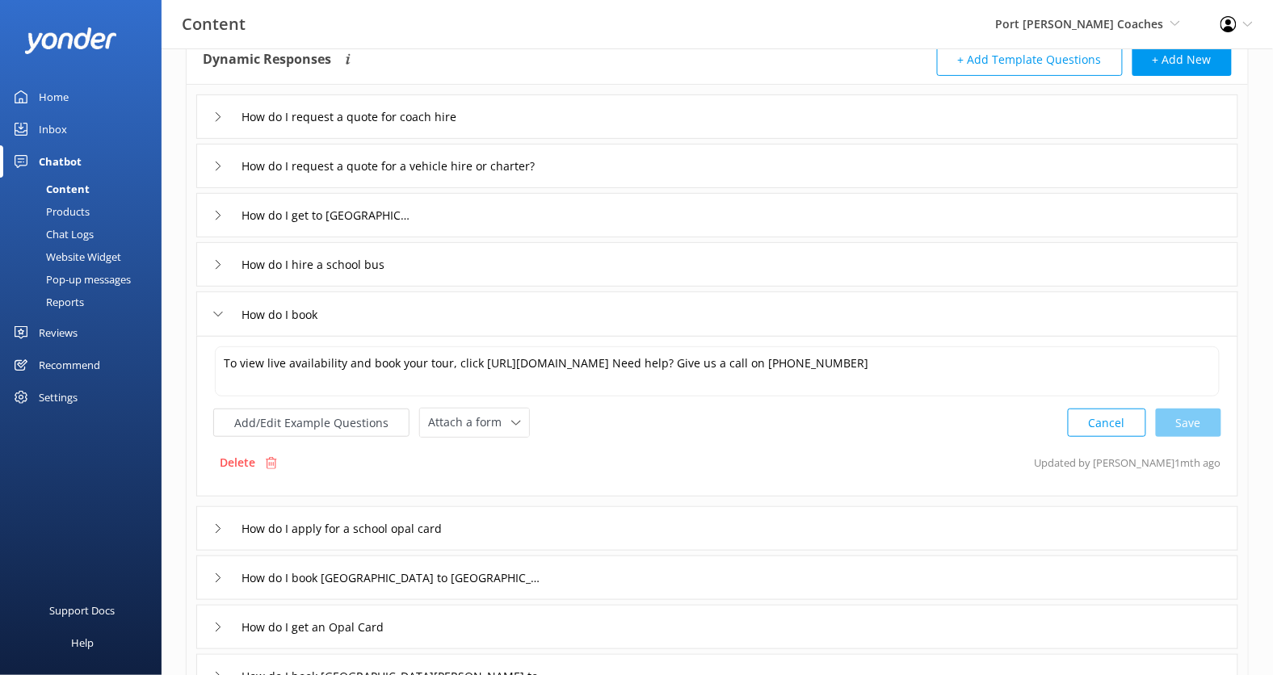
scroll to position [111, 0]
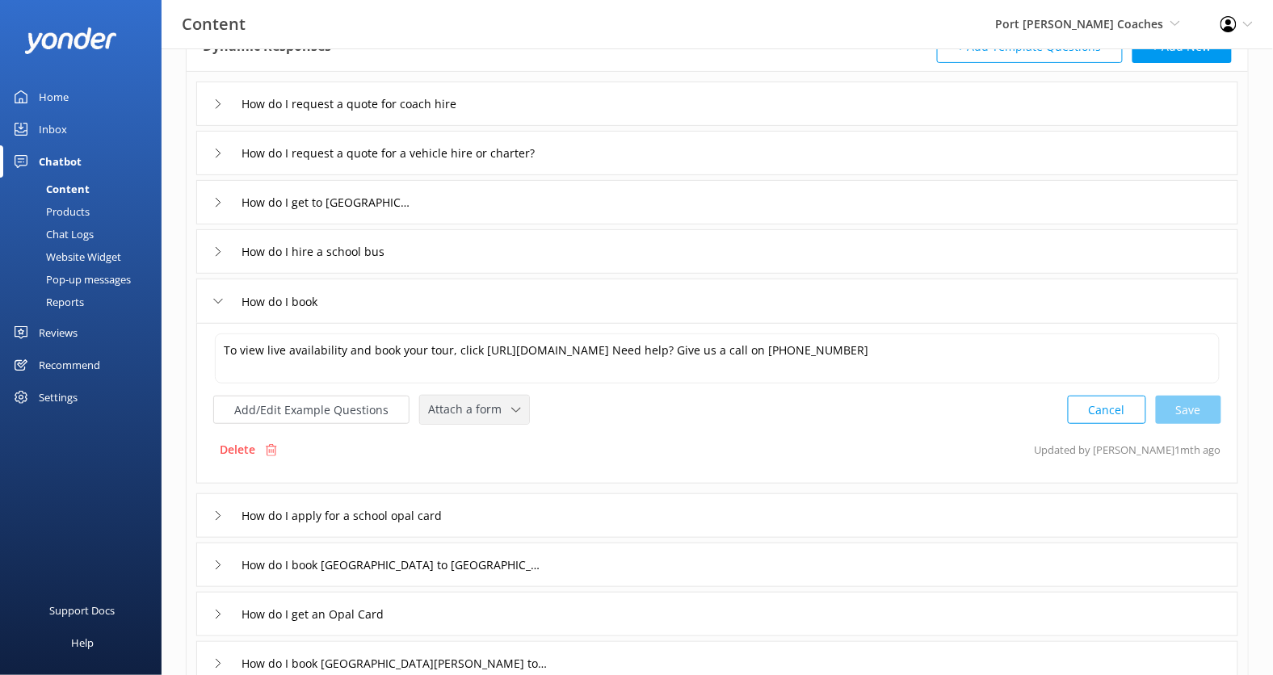
click at [486, 414] on span "Attach a form" at bounding box center [469, 410] width 83 height 18
click at [489, 470] on div "Check availability" at bounding box center [469, 476] width 80 height 16
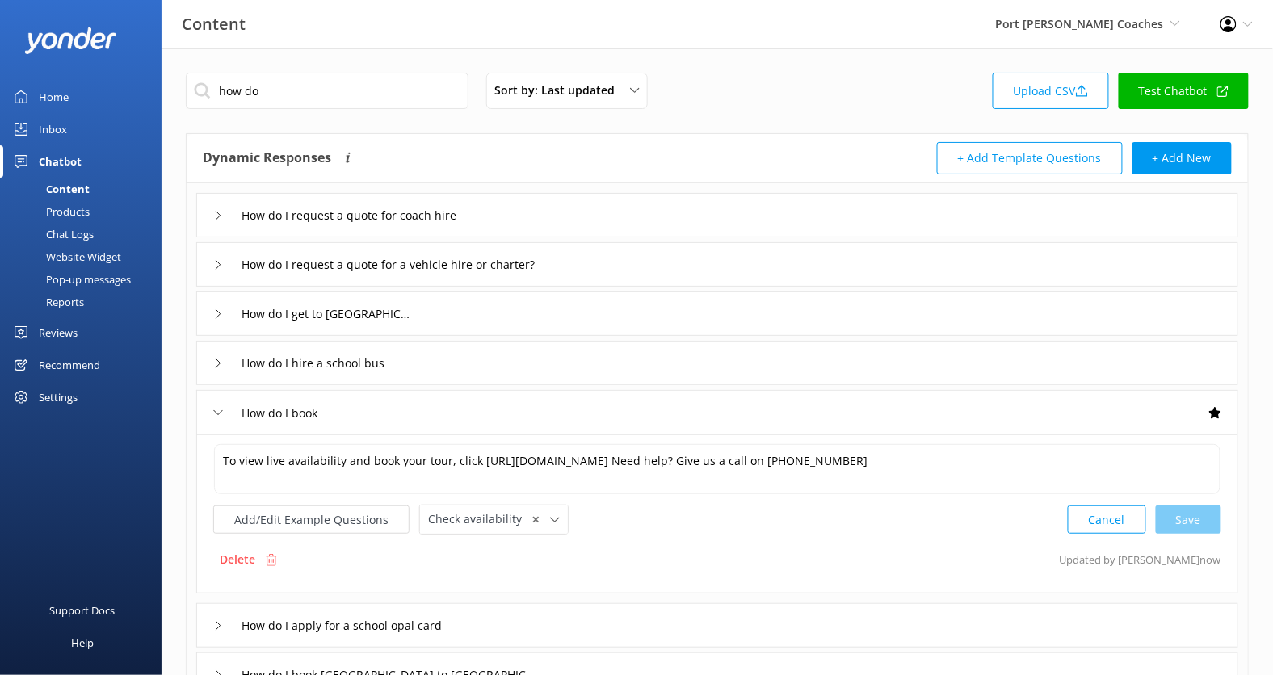
click at [1181, 94] on link "Test Chatbot" at bounding box center [1183, 91] width 130 height 36
click at [80, 212] on div "Products" at bounding box center [50, 211] width 80 height 23
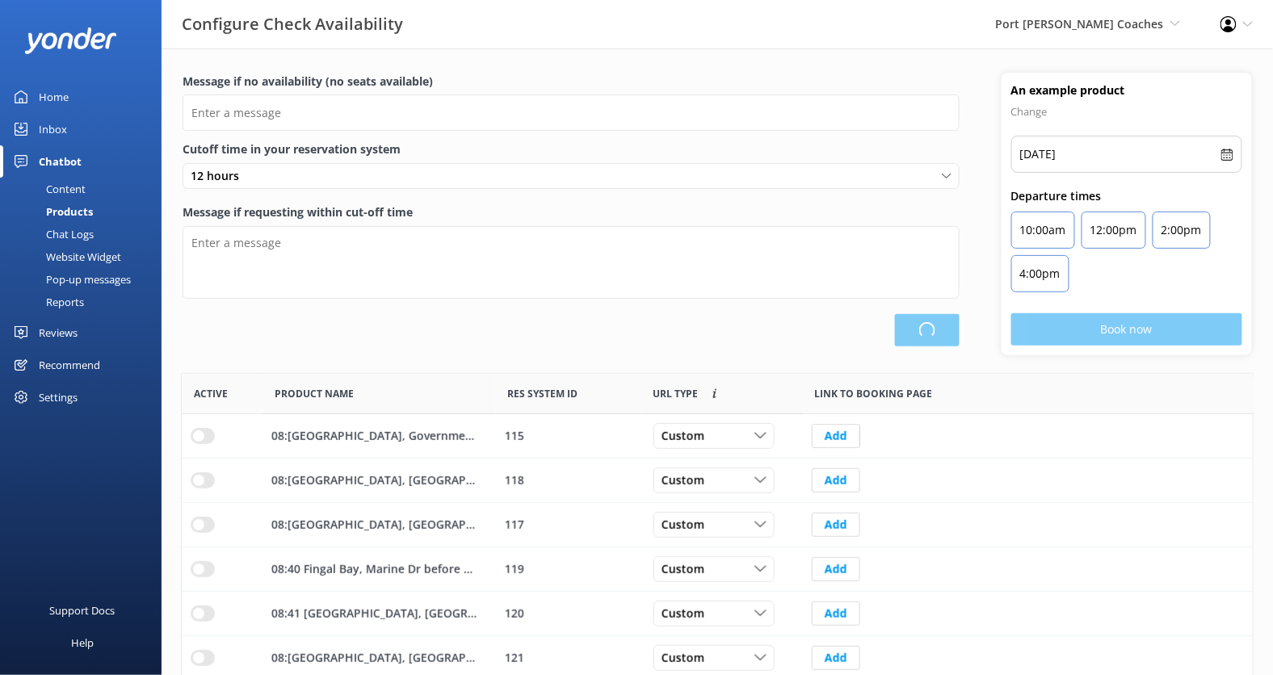
scroll to position [485, 1072]
type input "There are no seats available, please check an alternative day"
type textarea "Our online booking system closes {hours} prior to departure. Please contact us …"
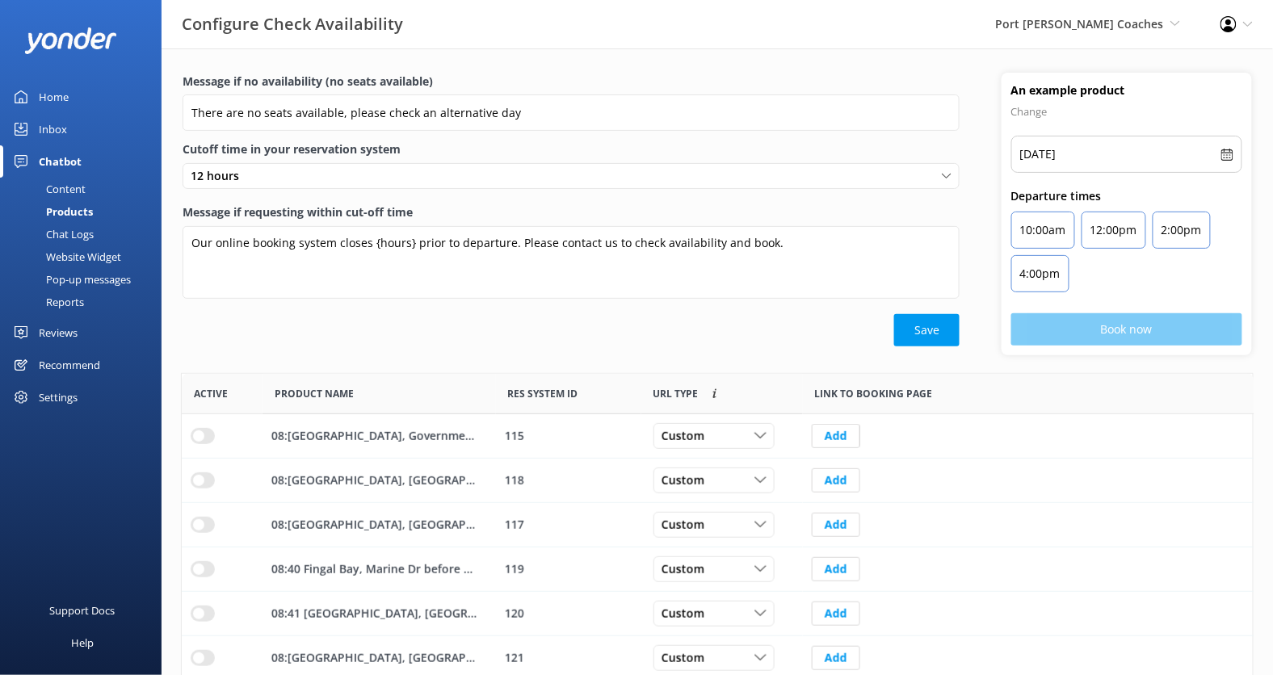
scroll to position [237, 0]
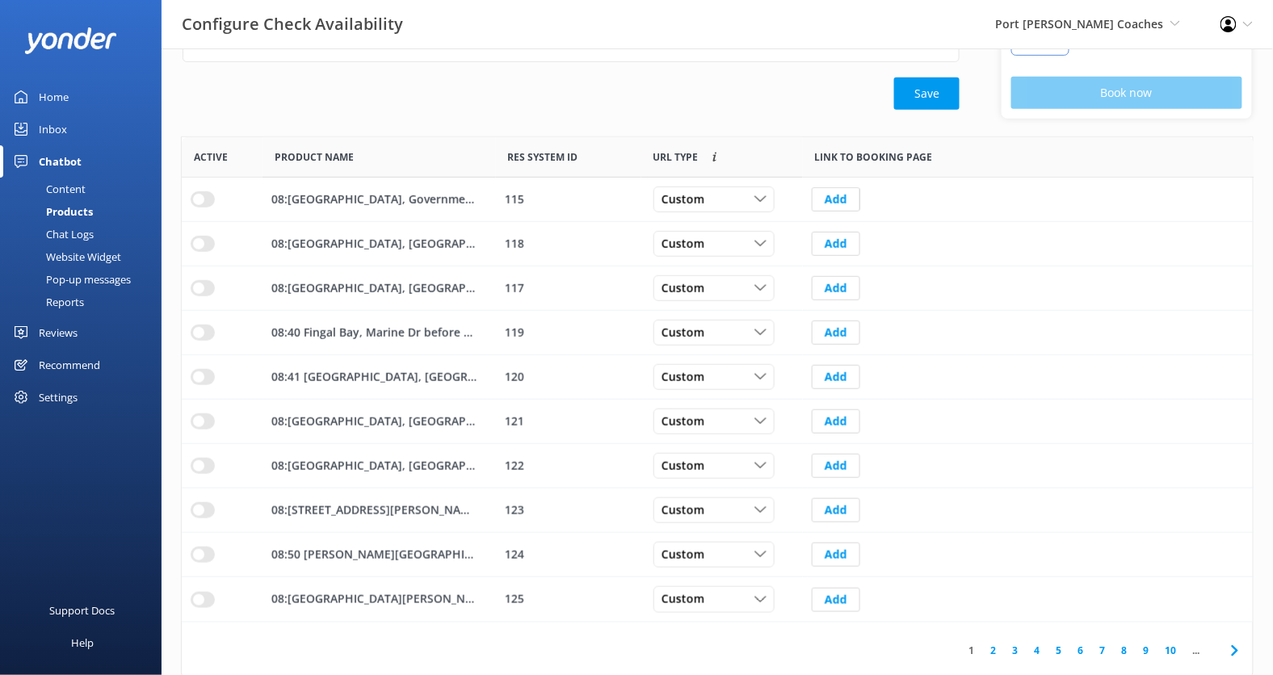
click at [1024, 643] on link "3" at bounding box center [1016, 650] width 22 height 15
click at [1050, 644] on link "5" at bounding box center [1059, 650] width 22 height 15
click at [1066, 643] on link "5" at bounding box center [1059, 650] width 22 height 15
click at [1177, 644] on link "10" at bounding box center [1170, 650] width 27 height 15
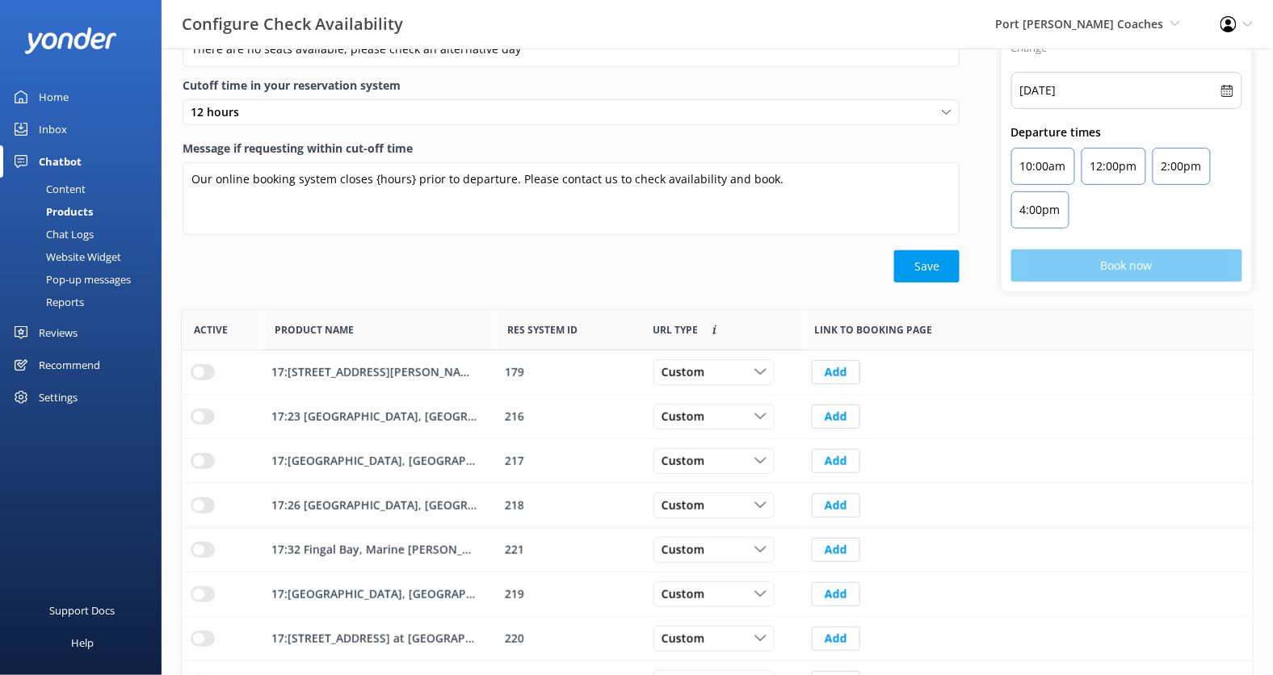
scroll to position [229, 0]
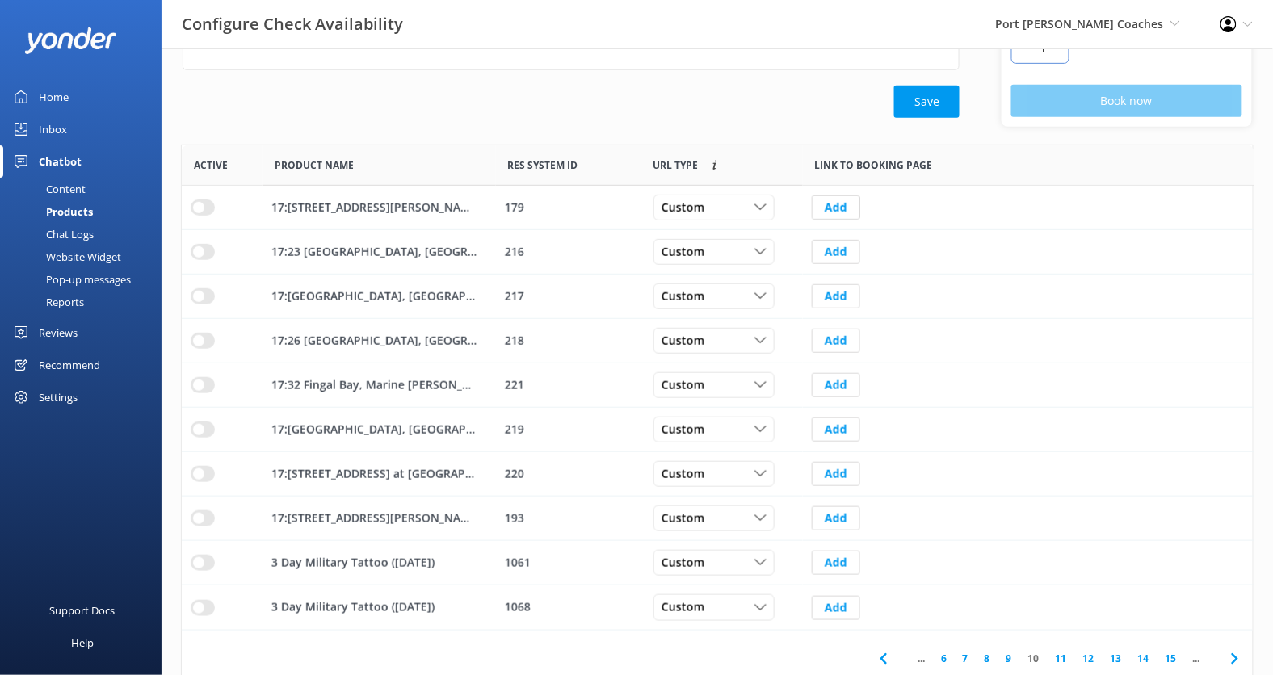
click at [946, 652] on link "6" at bounding box center [944, 658] width 22 height 15
click at [969, 653] on link "2" at bounding box center [966, 658] width 22 height 15
click at [969, 653] on link "1" at bounding box center [972, 658] width 22 height 15
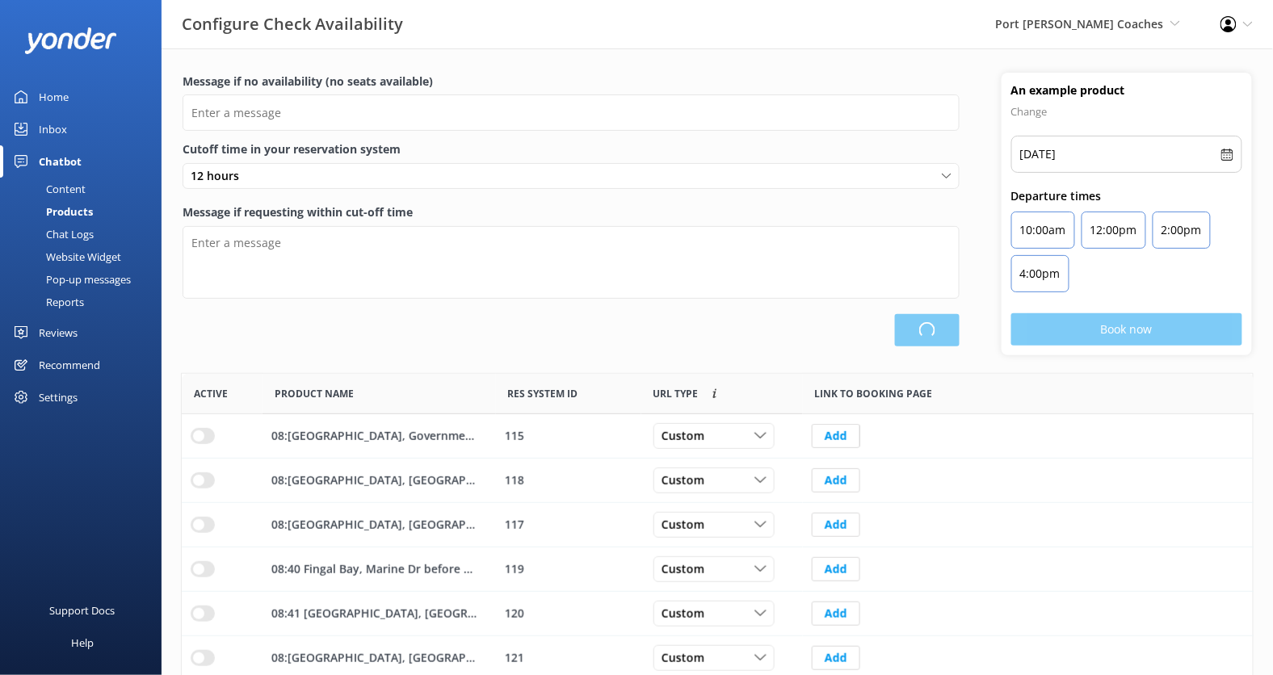
scroll to position [485, 1072]
type input "There are no seats available, please check an alternative day"
type textarea "Our online booking system closes {hours} prior to departure. Please contact us …"
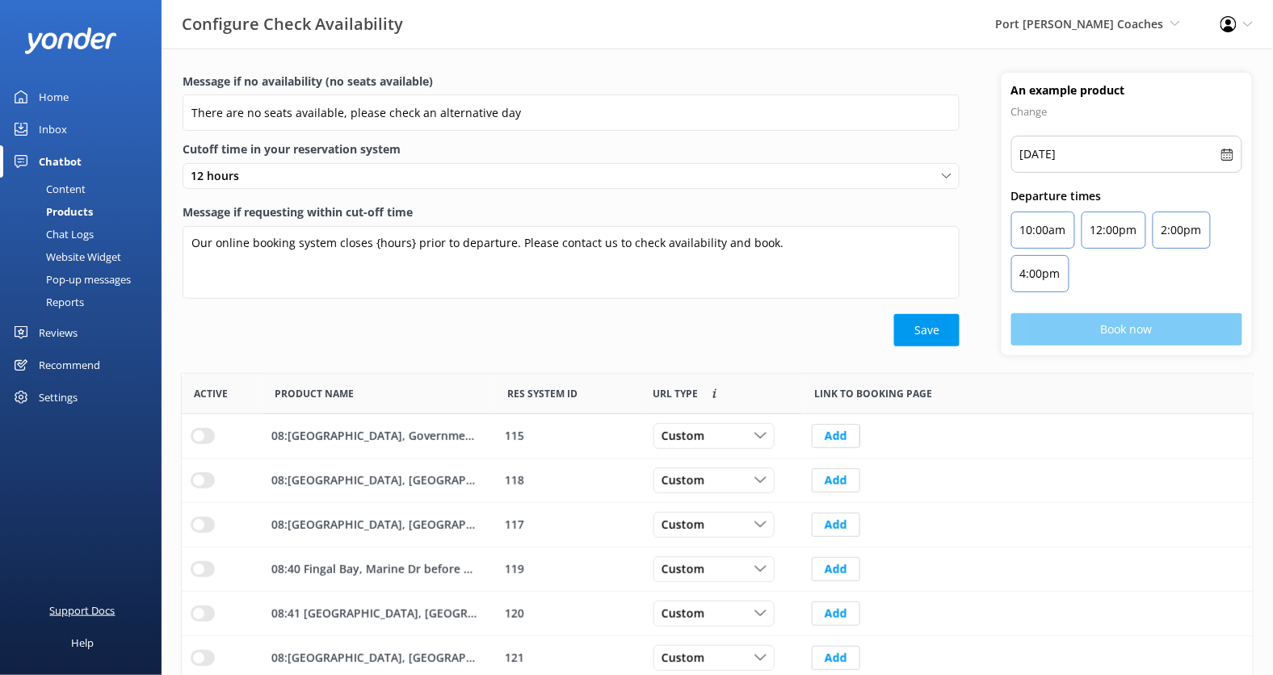
click at [106, 604] on div "Support Docs" at bounding box center [82, 610] width 65 height 32
